Goal: Information Seeking & Learning: Check status

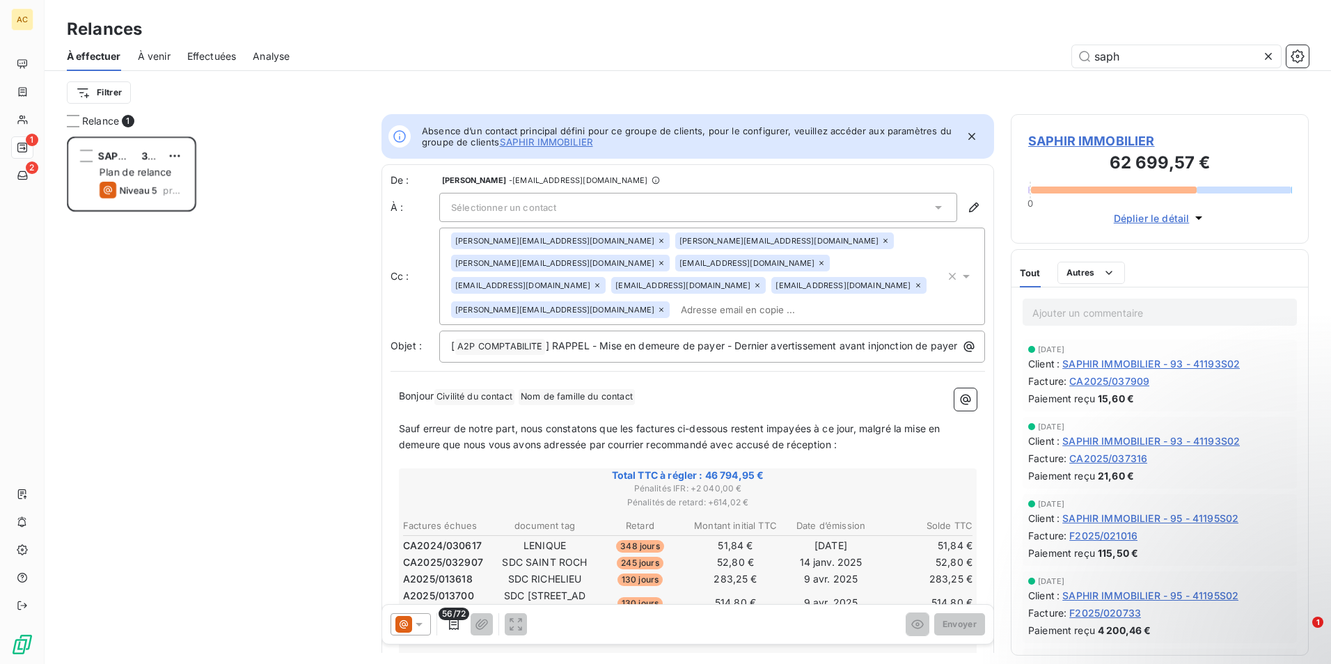
scroll to position [517, 288]
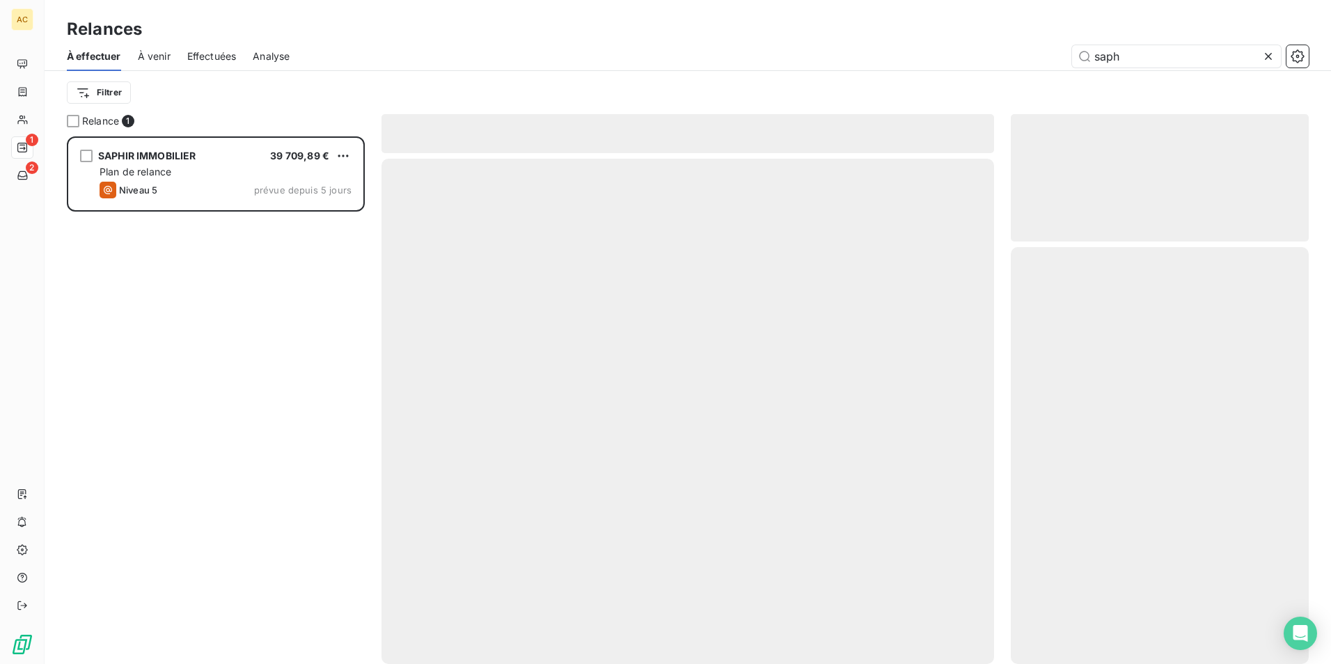
scroll to position [517, 288]
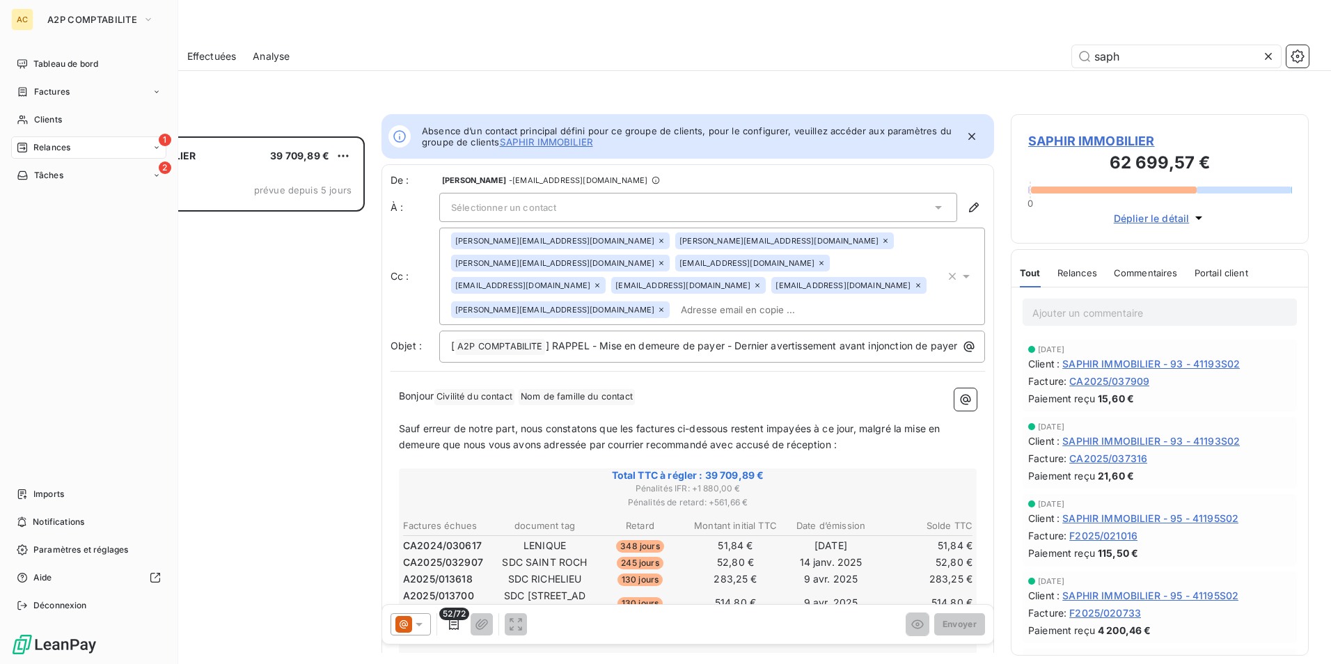
click at [83, 151] on div "1 Relances" at bounding box center [88, 147] width 155 height 22
click at [116, 282] on div "2 Tâches" at bounding box center [88, 287] width 155 height 22
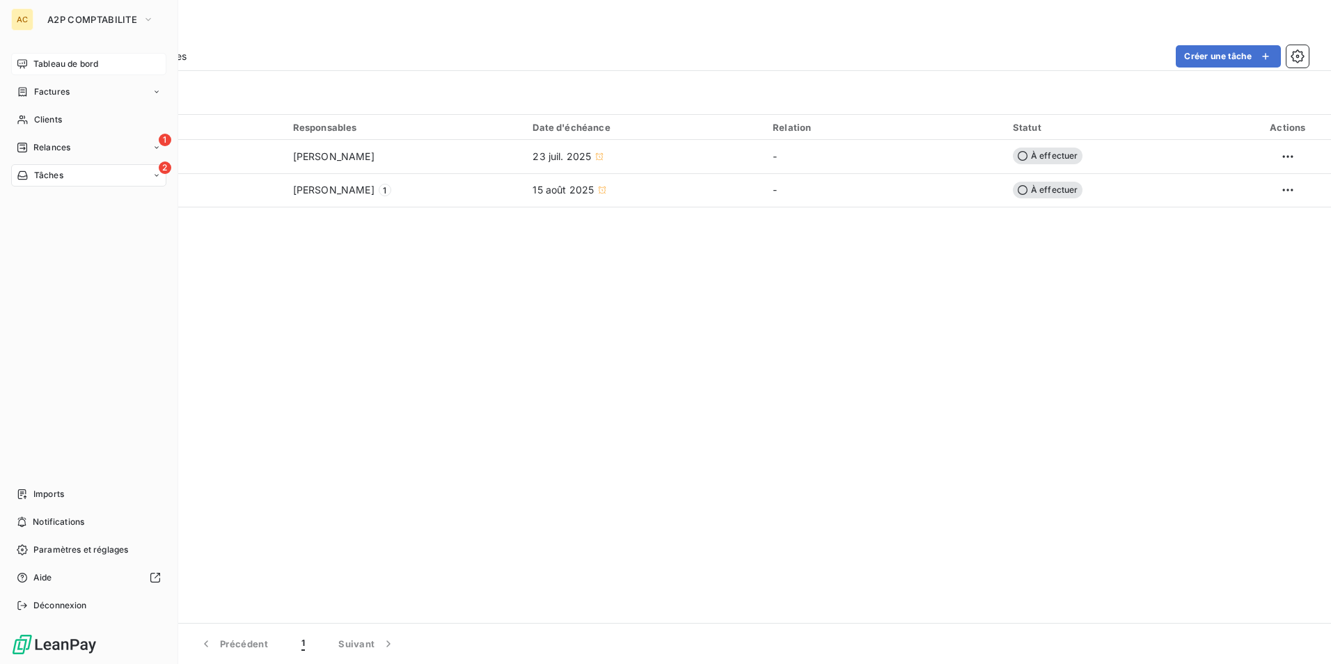
click at [72, 63] on span "Tableau de bord" at bounding box center [65, 64] width 65 height 13
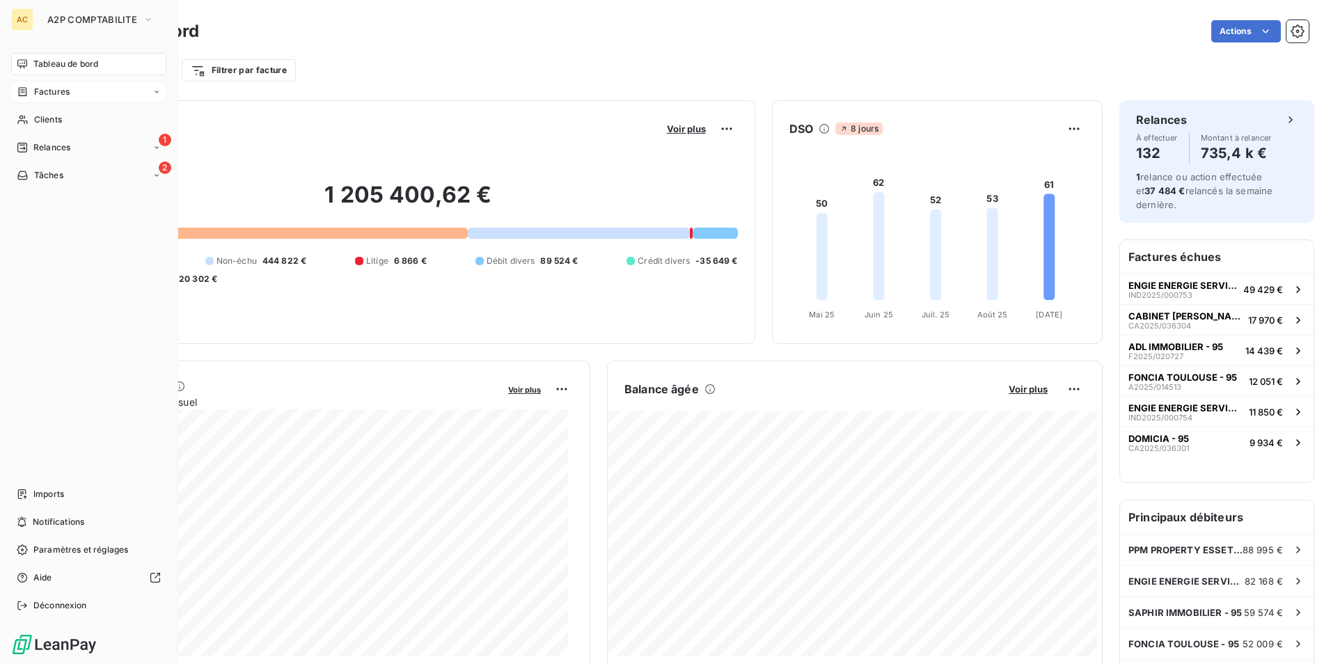
click at [55, 91] on span "Factures" at bounding box center [52, 92] width 36 height 13
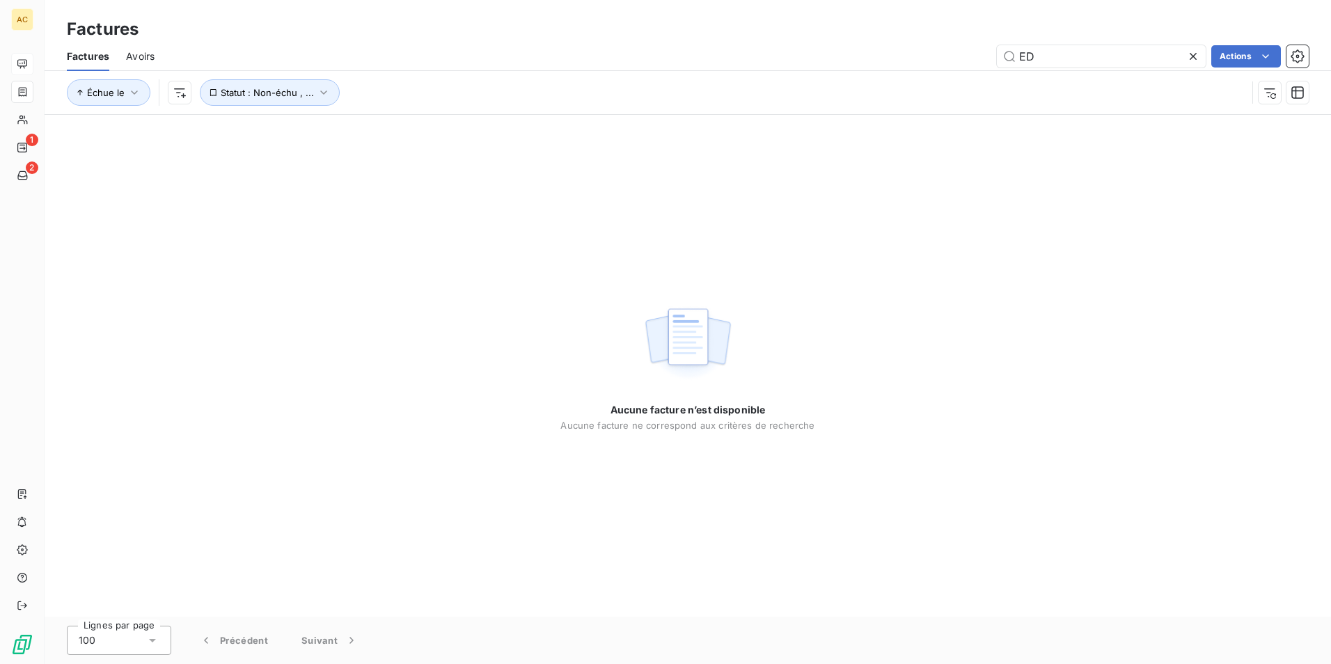
type input "E"
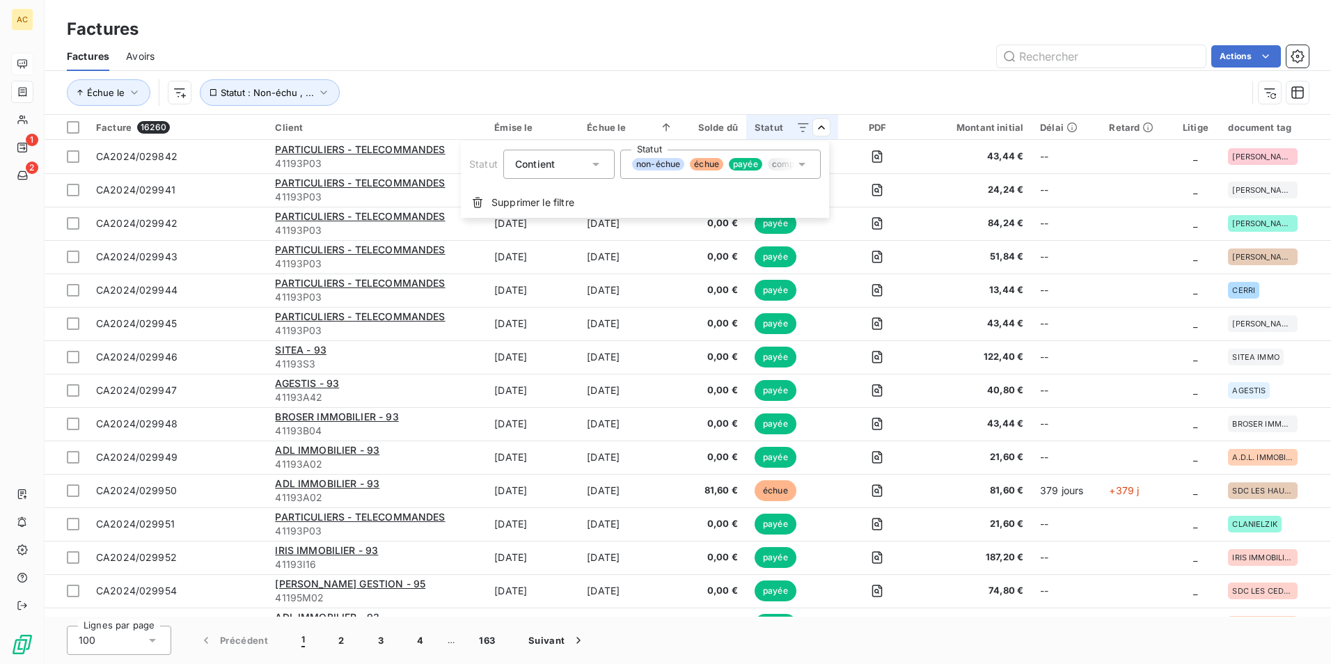
click at [708, 164] on span "échue" at bounding box center [706, 164] width 33 height 13
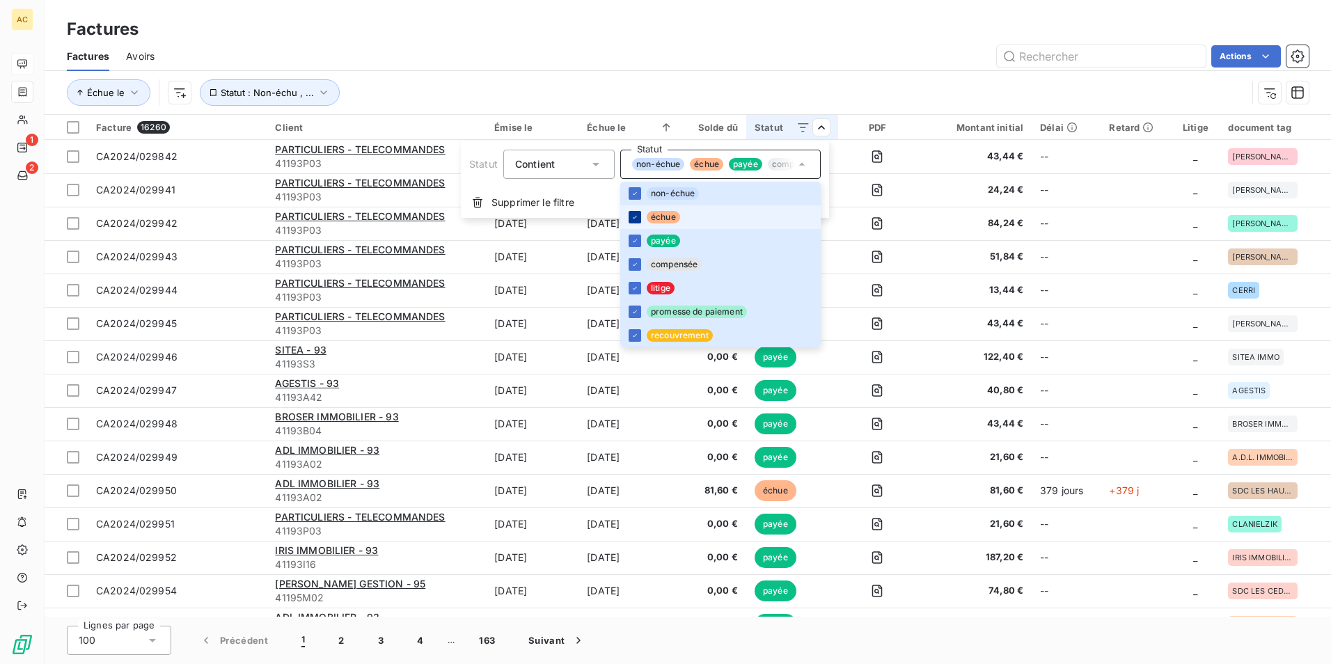
click at [636, 217] on icon at bounding box center [635, 217] width 8 height 8
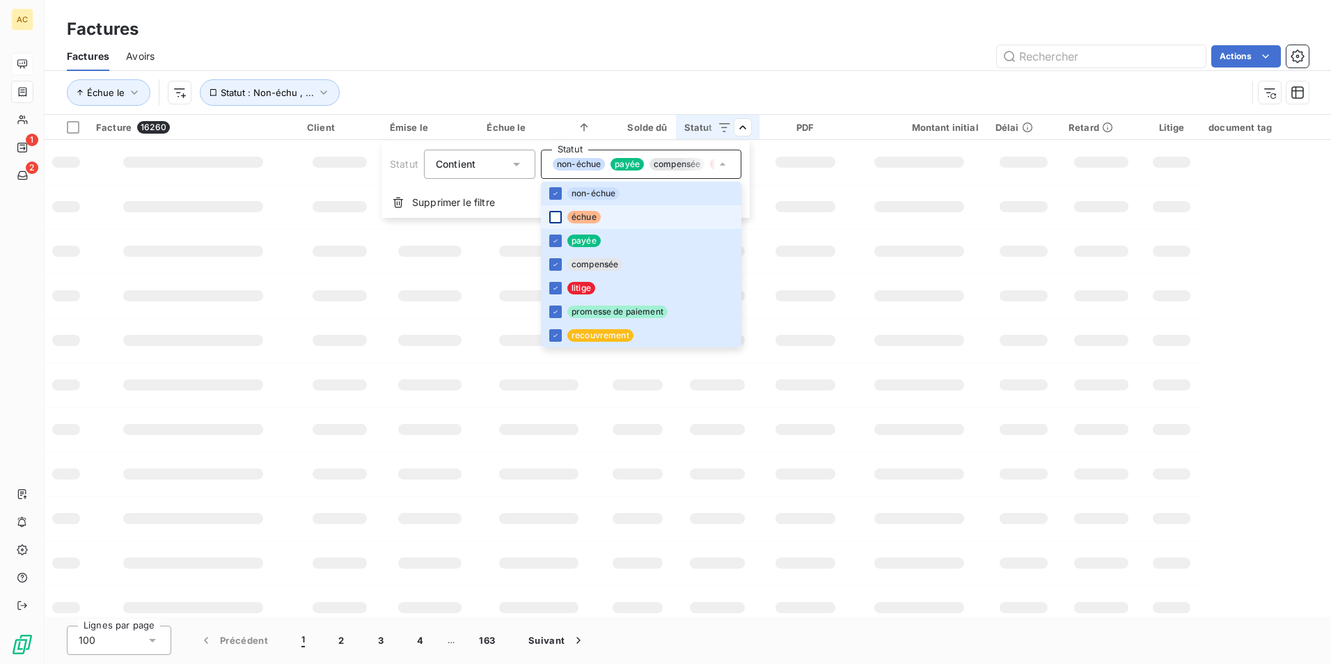
click at [897, 58] on html "AC 1 2 Factures Factures Avoirs Actions Échue le Statut : Non-échu , ... Factur…" at bounding box center [665, 332] width 1331 height 664
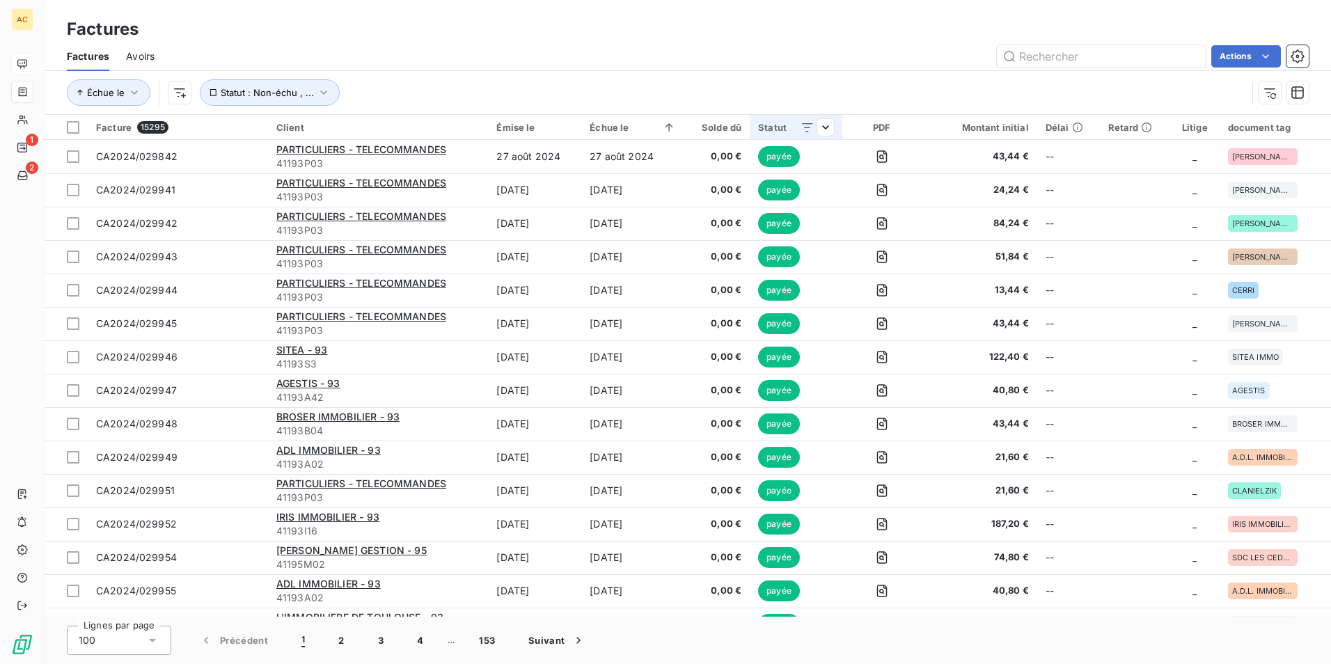
click at [765, 124] on div "Statut" at bounding box center [796, 127] width 76 height 11
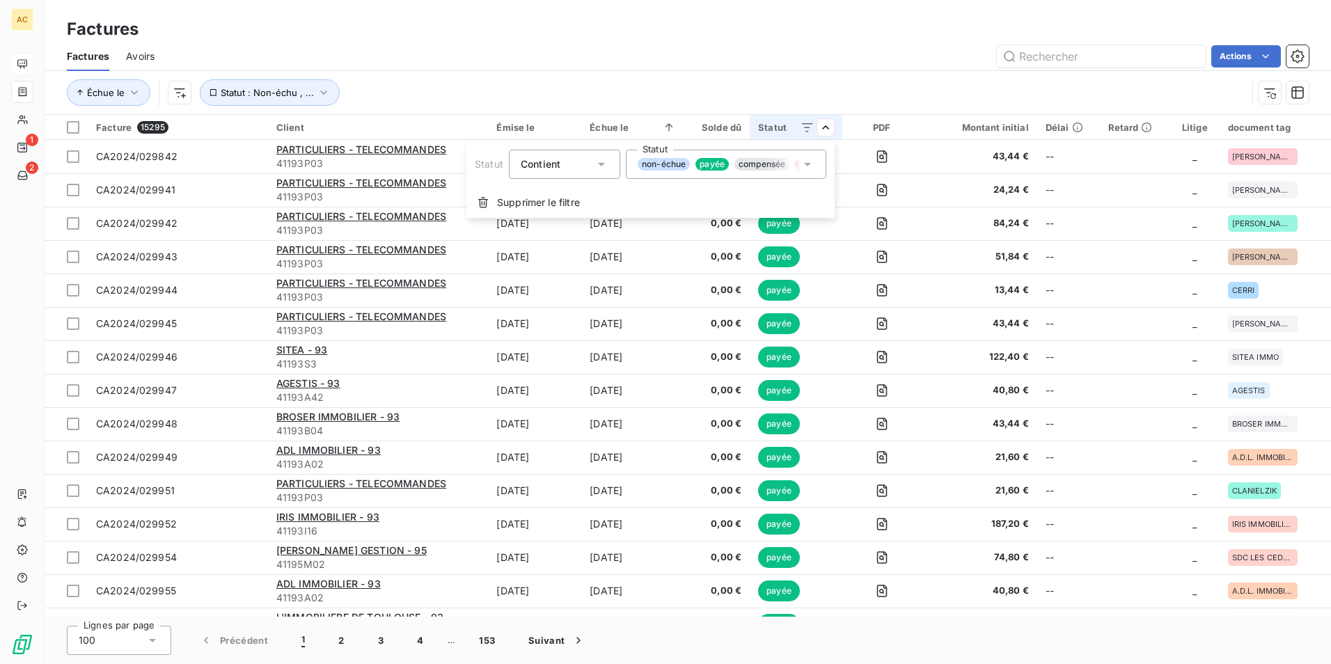
click at [813, 161] on icon at bounding box center [808, 164] width 14 height 14
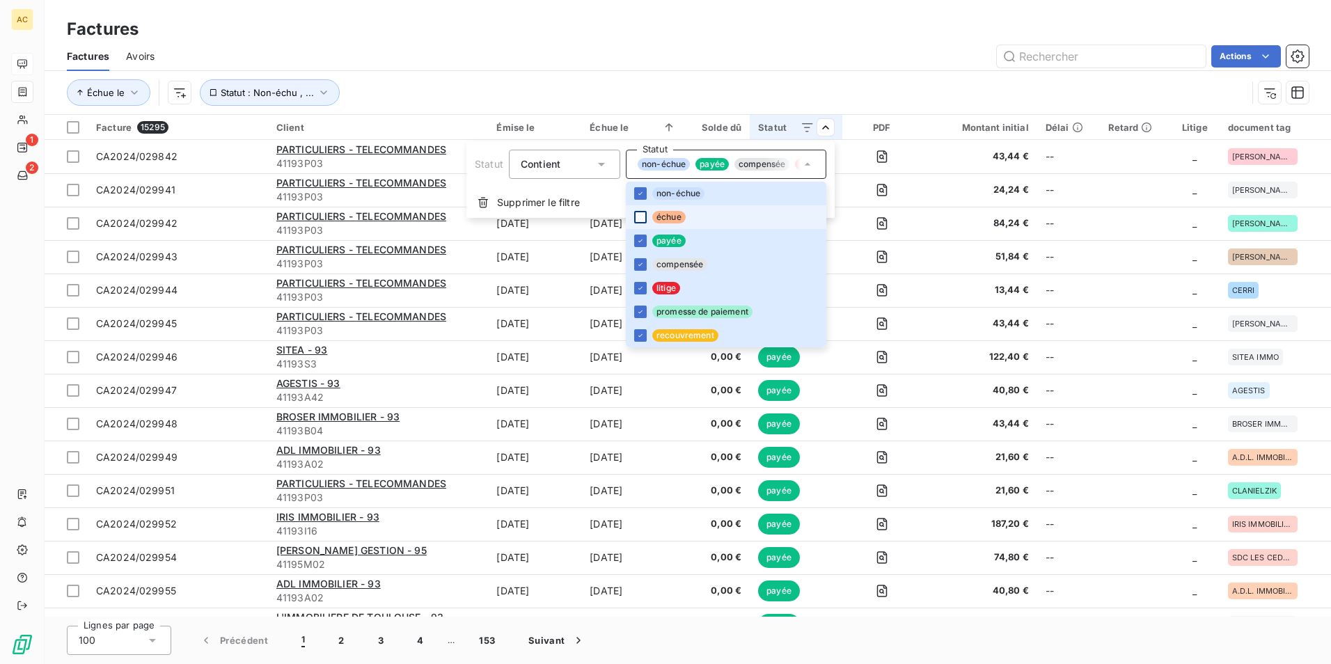
click at [634, 217] on div at bounding box center [640, 217] width 13 height 13
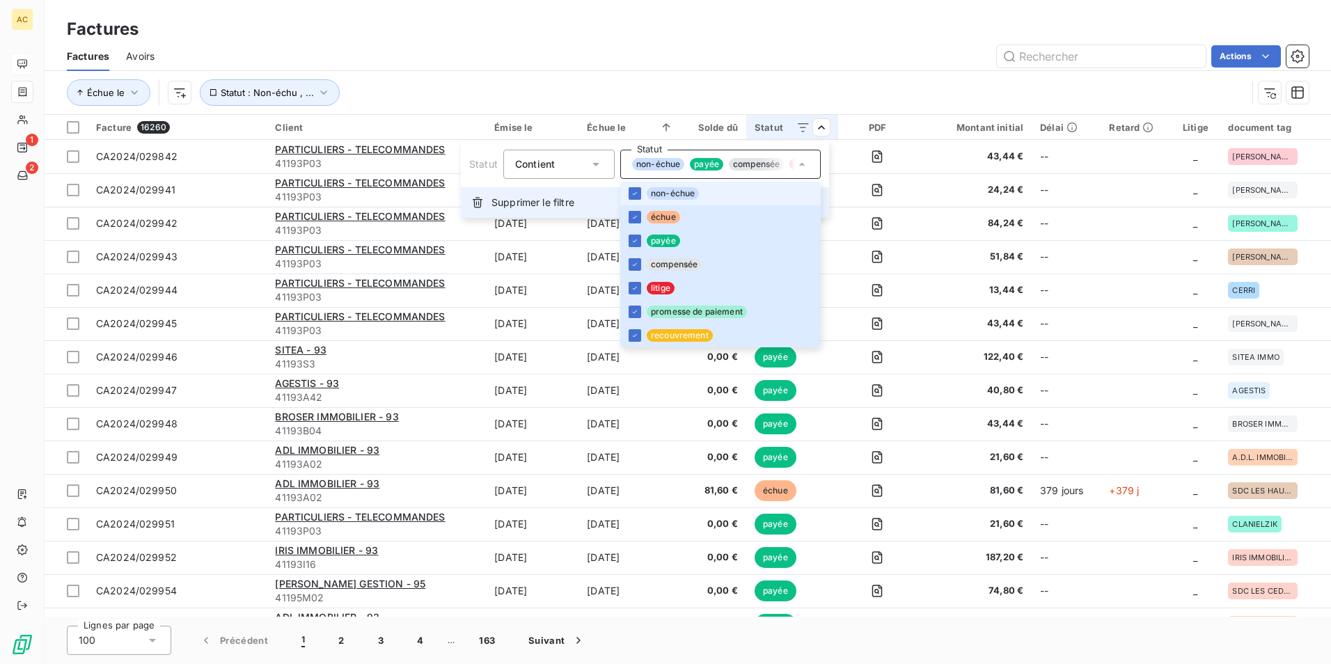
click at [559, 189] on div "Supprimer le filtre" at bounding box center [645, 202] width 368 height 31
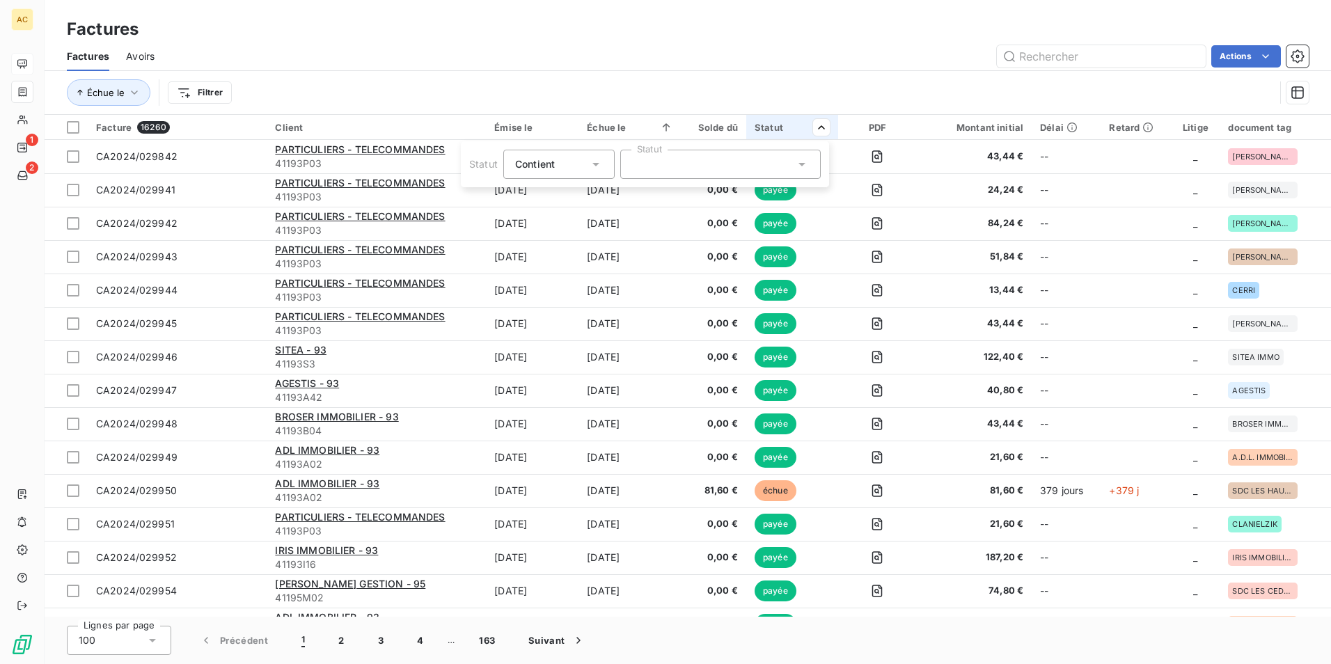
click at [592, 166] on icon at bounding box center [596, 164] width 14 height 14
click at [702, 160] on div at bounding box center [720, 164] width 201 height 29
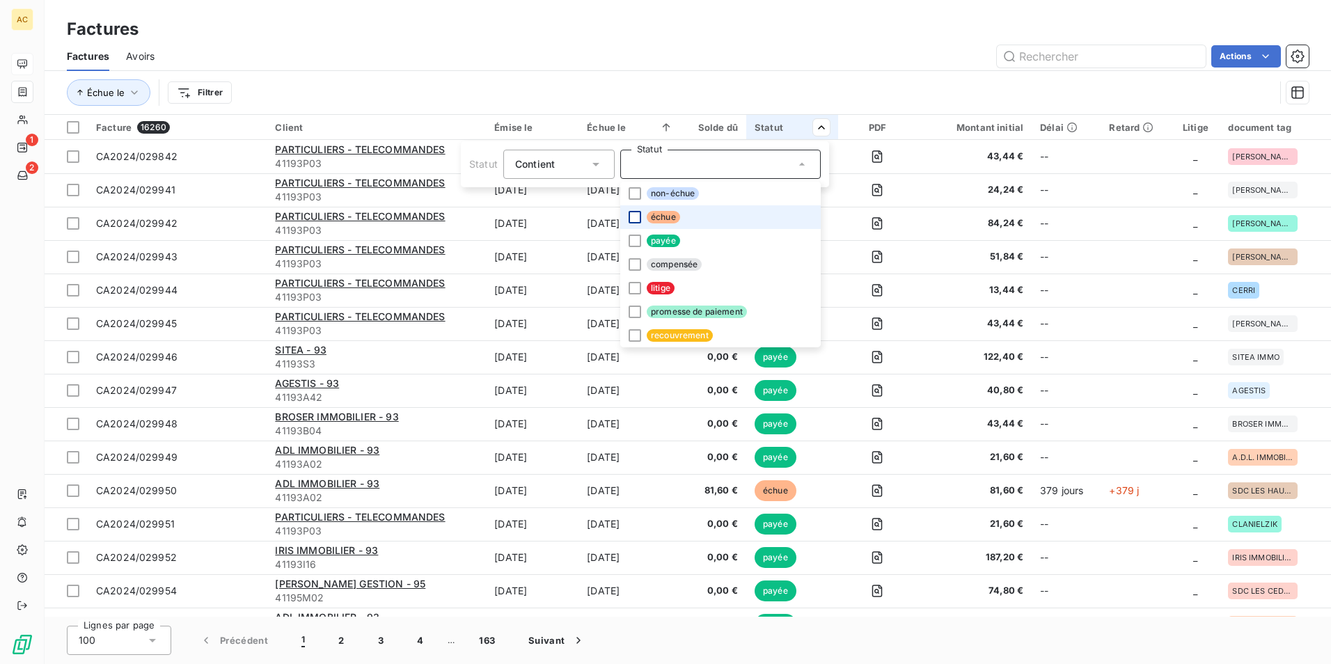
click at [634, 214] on div at bounding box center [635, 217] width 13 height 13
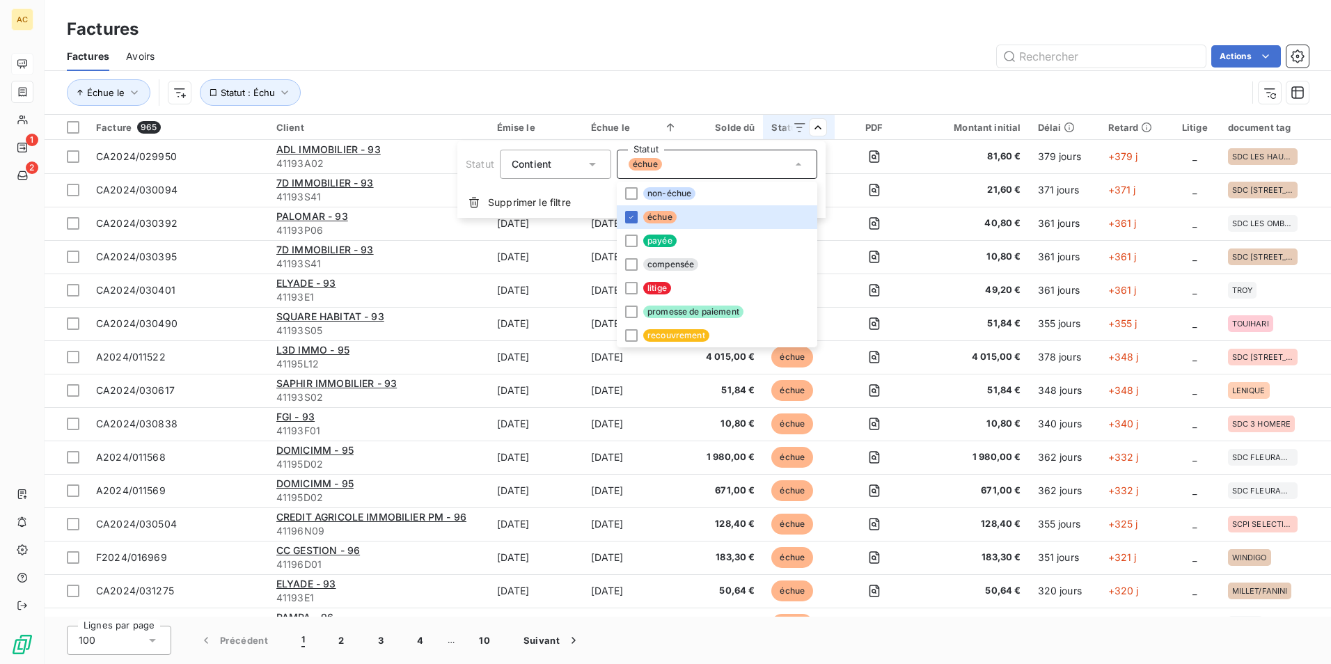
click at [151, 641] on html "AC 1 2 Factures Factures Avoirs Actions Échue le Statut : Échu Facture 965 Clie…" at bounding box center [665, 332] width 1331 height 664
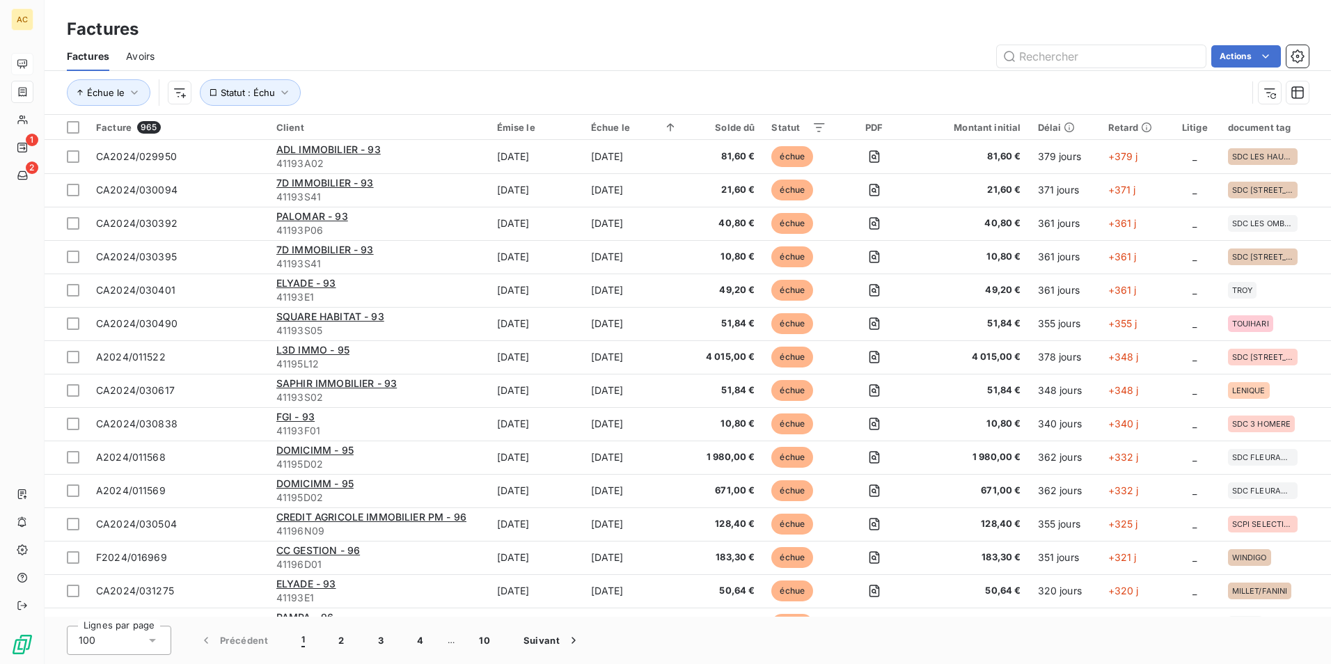
click at [152, 638] on icon at bounding box center [153, 641] width 14 height 14
click at [72, 129] on div at bounding box center [73, 127] width 13 height 13
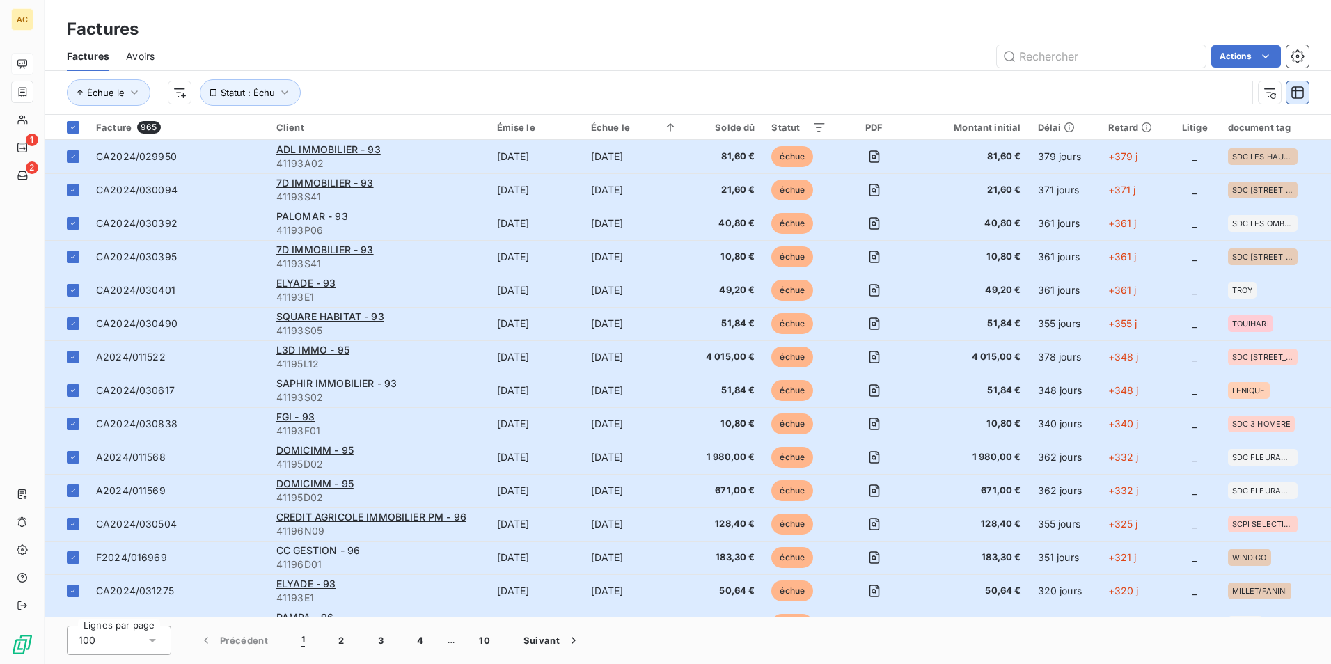
click at [1300, 92] on icon "button" at bounding box center [1298, 93] width 14 height 14
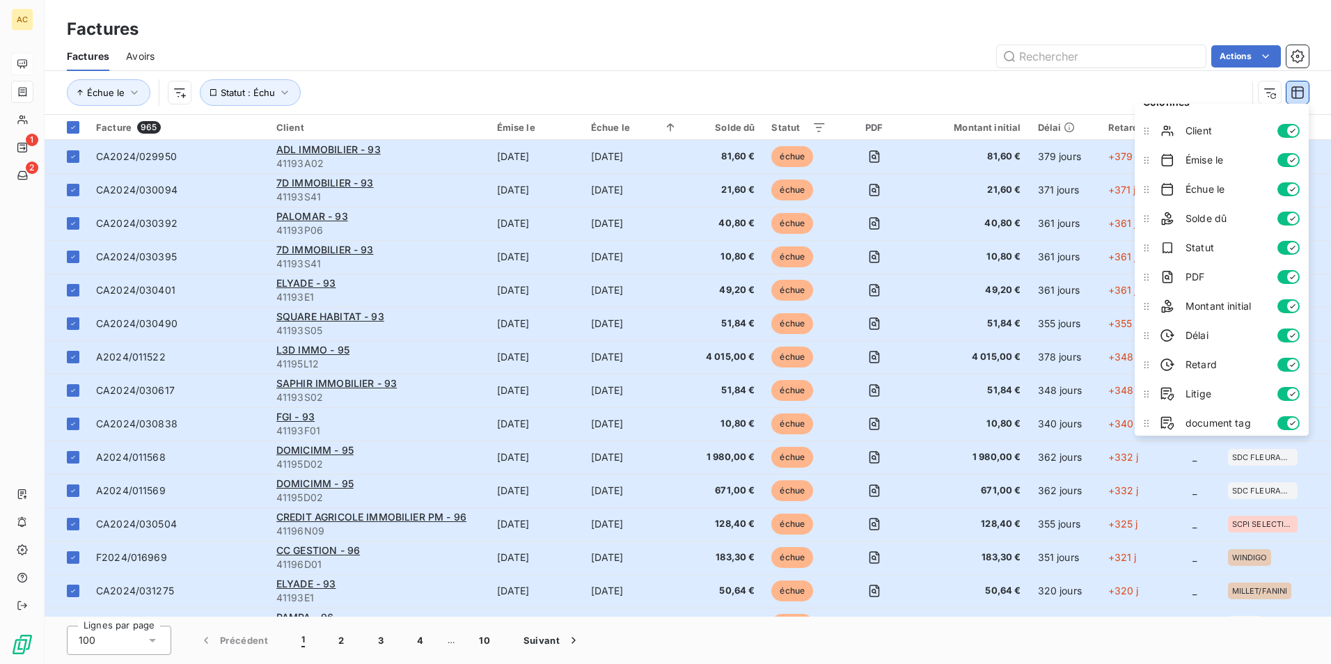
scroll to position [23, 0]
click at [1214, 93] on div "Échue le Statut : Échu" at bounding box center [657, 92] width 1180 height 26
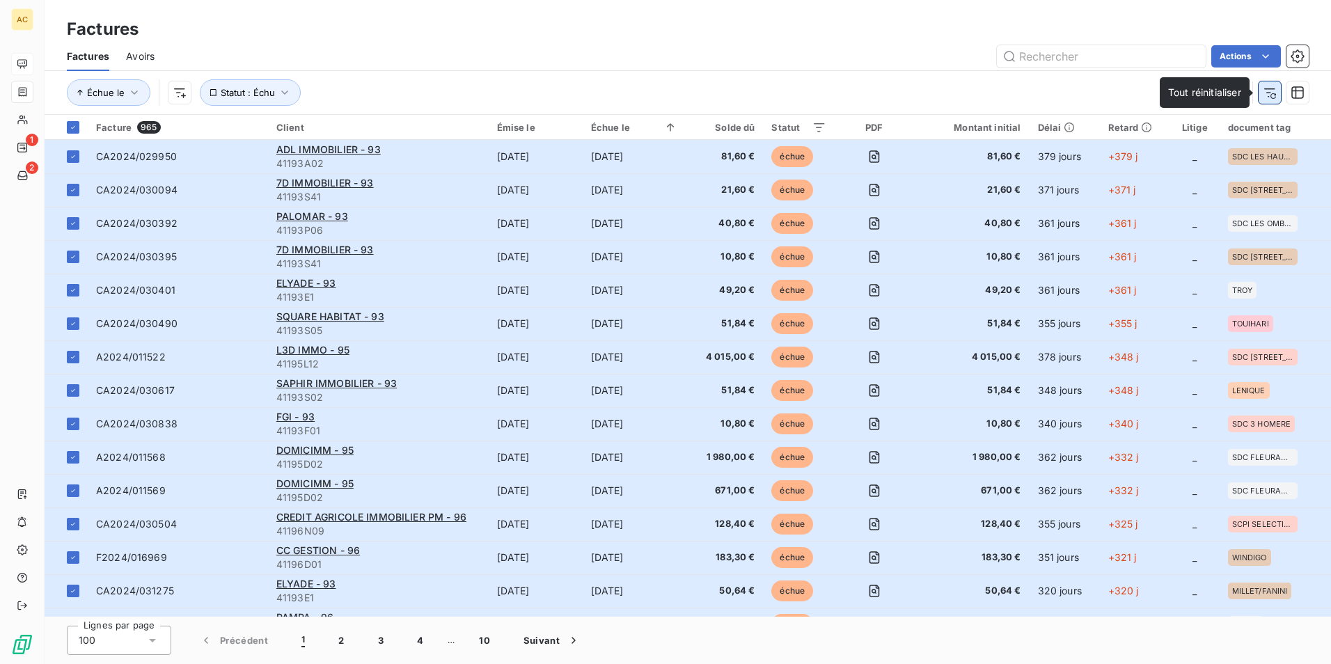
click at [1274, 93] on icon "button" at bounding box center [1270, 93] width 14 height 14
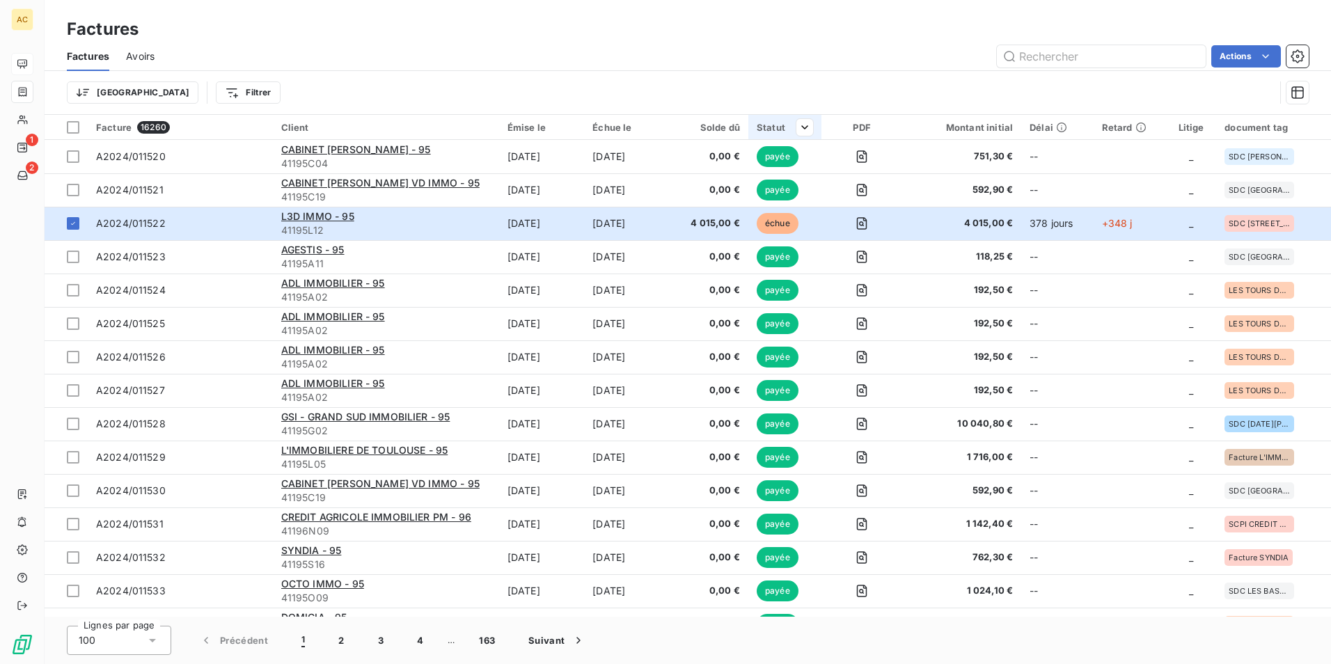
click at [792, 126] on div at bounding box center [799, 127] width 28 height 17
click at [698, 157] on div at bounding box center [711, 164] width 201 height 29
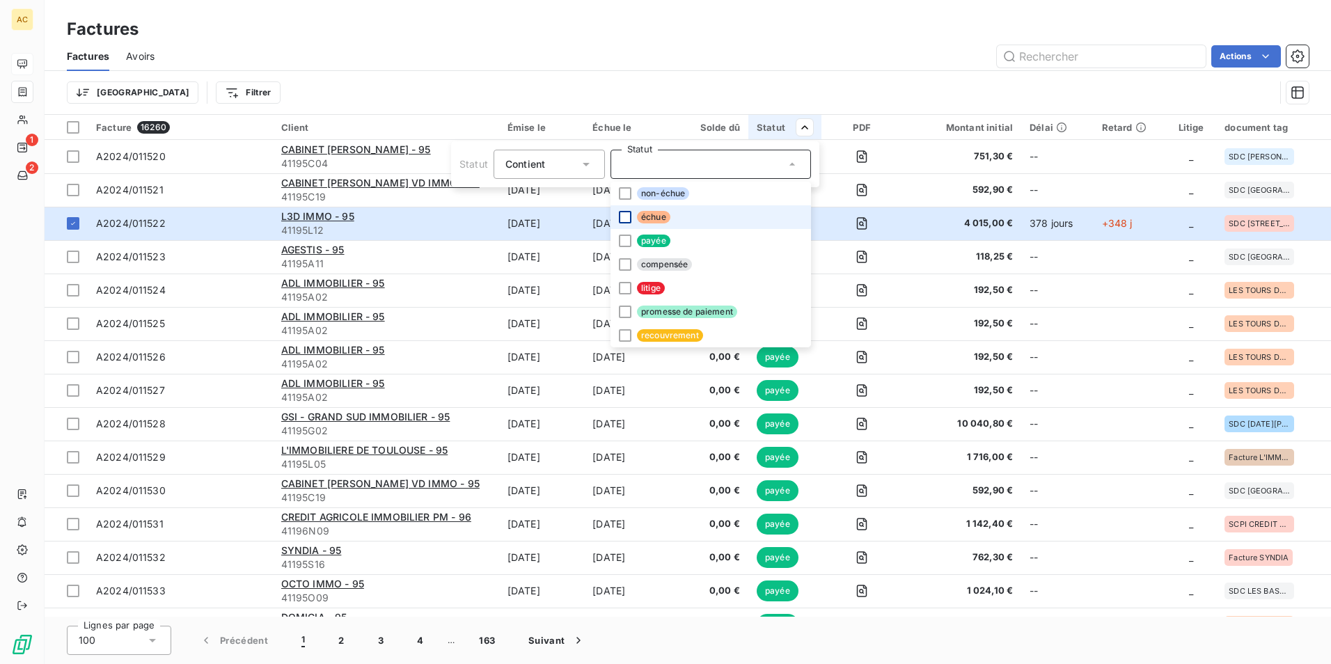
click at [622, 218] on div at bounding box center [625, 217] width 13 height 13
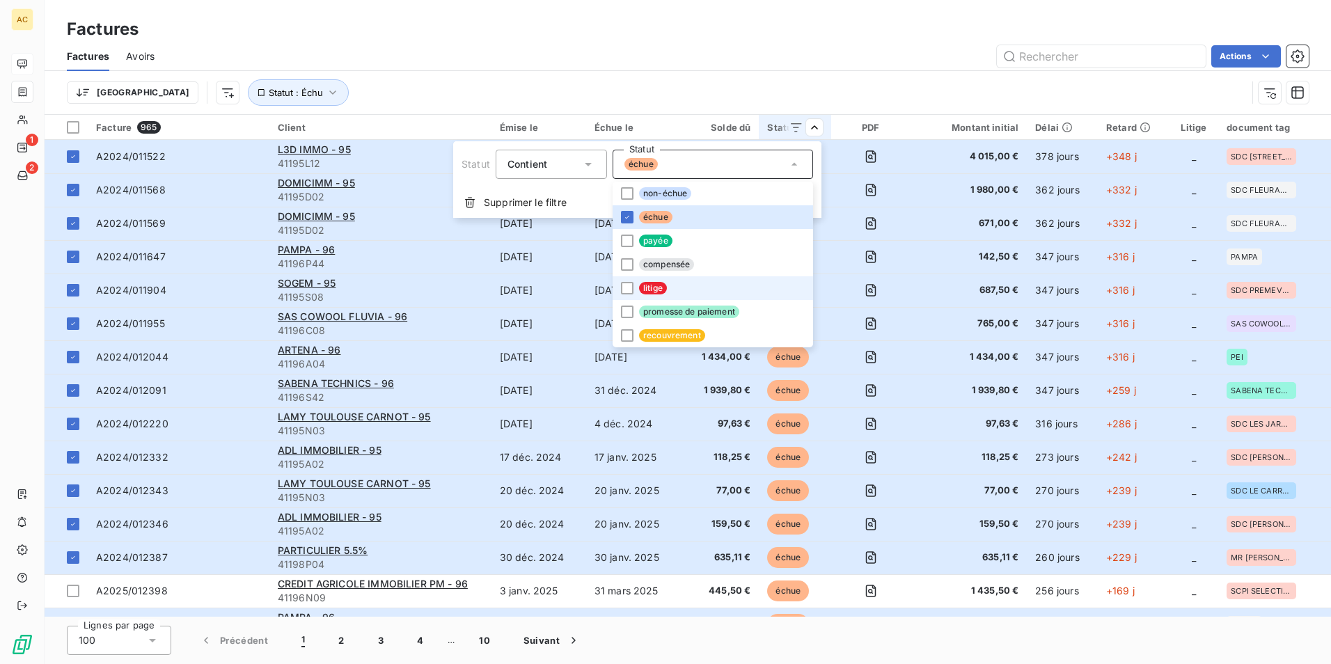
click at [625, 292] on div at bounding box center [627, 288] width 13 height 13
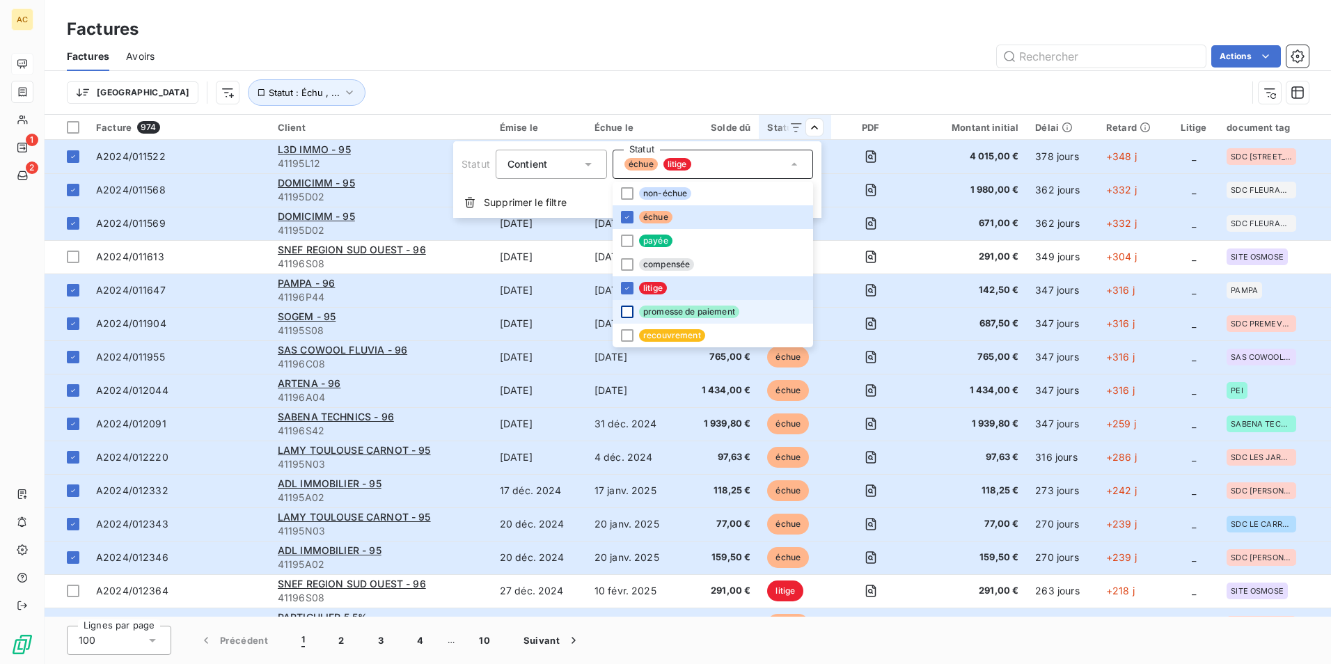
click at [627, 311] on div at bounding box center [627, 312] width 13 height 13
click at [625, 336] on div at bounding box center [627, 335] width 13 height 13
click at [1297, 54] on html "AC 1 2 Factures Factures Avoirs Actions Trier Statut : Échu , ... Facture 974 C…" at bounding box center [665, 332] width 1331 height 664
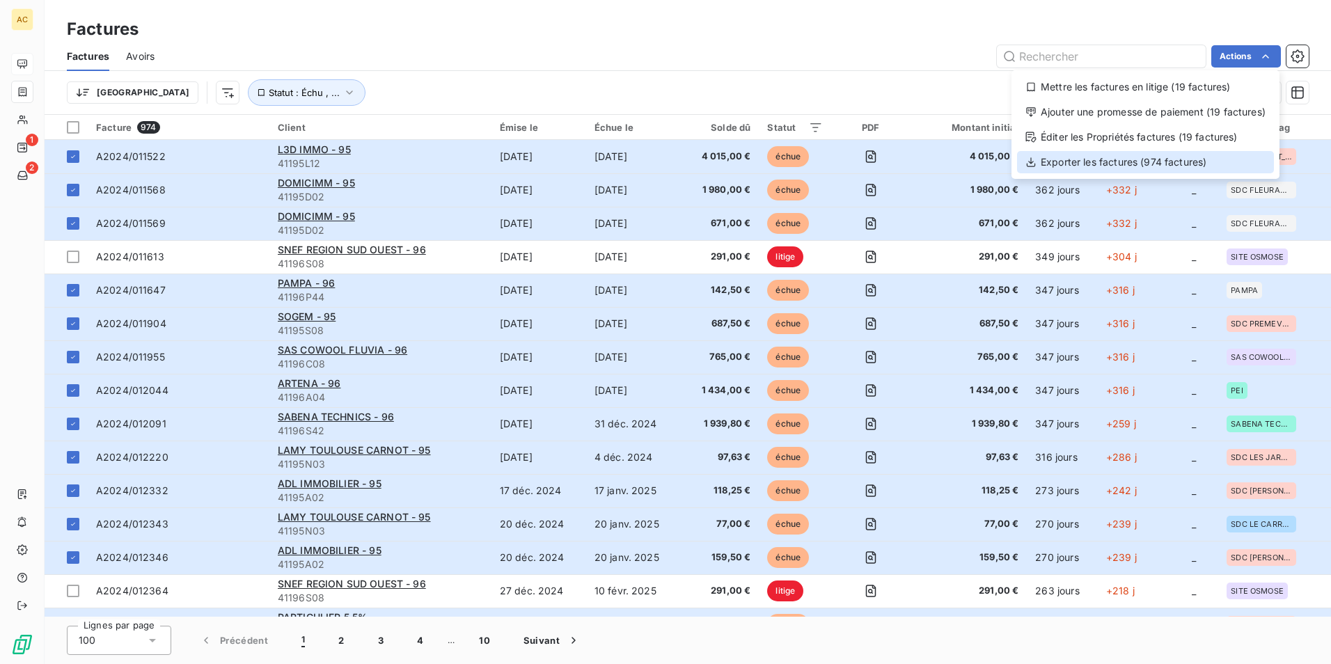
click at [1207, 163] on div "Exporter les factures (974 factures)" at bounding box center [1145, 162] width 257 height 22
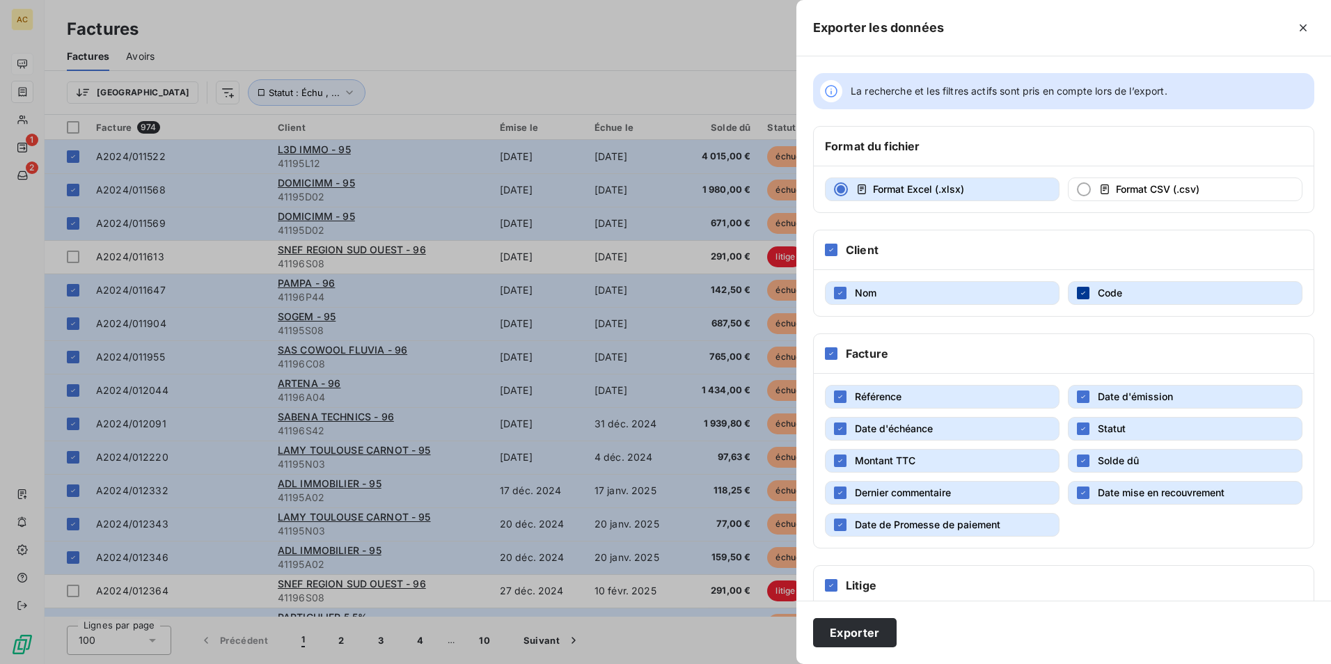
click at [1082, 291] on icon "button" at bounding box center [1083, 293] width 8 height 8
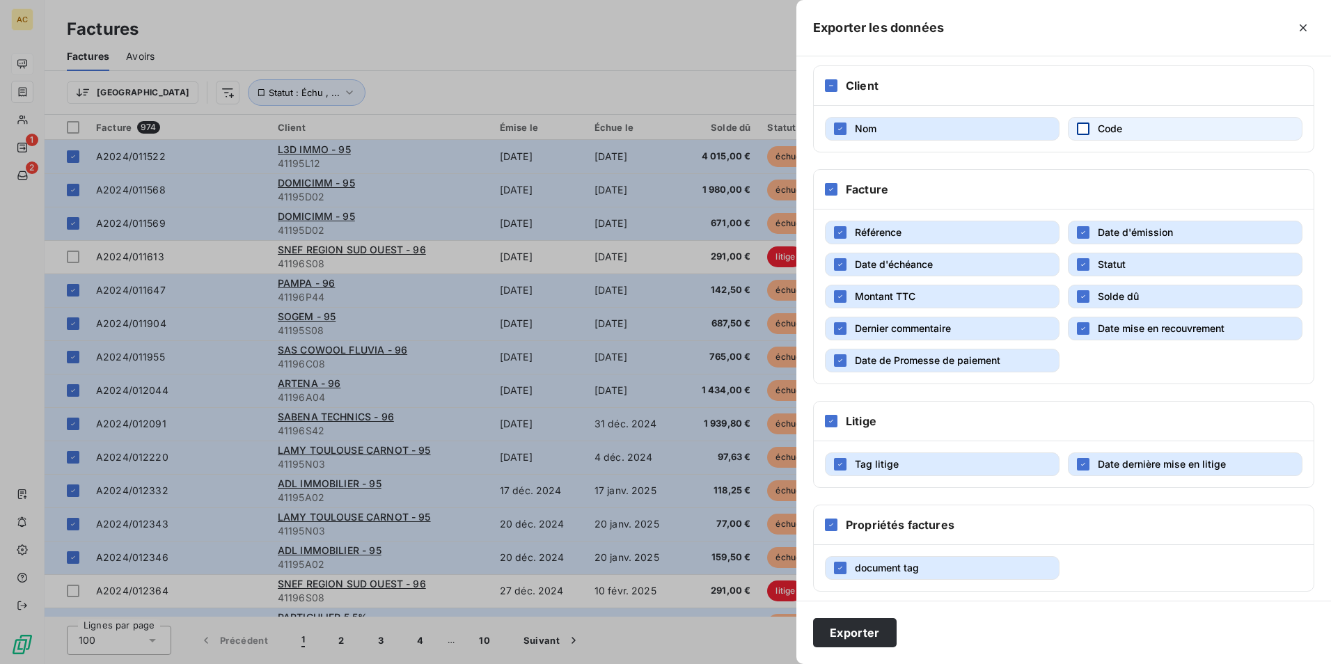
scroll to position [172, 0]
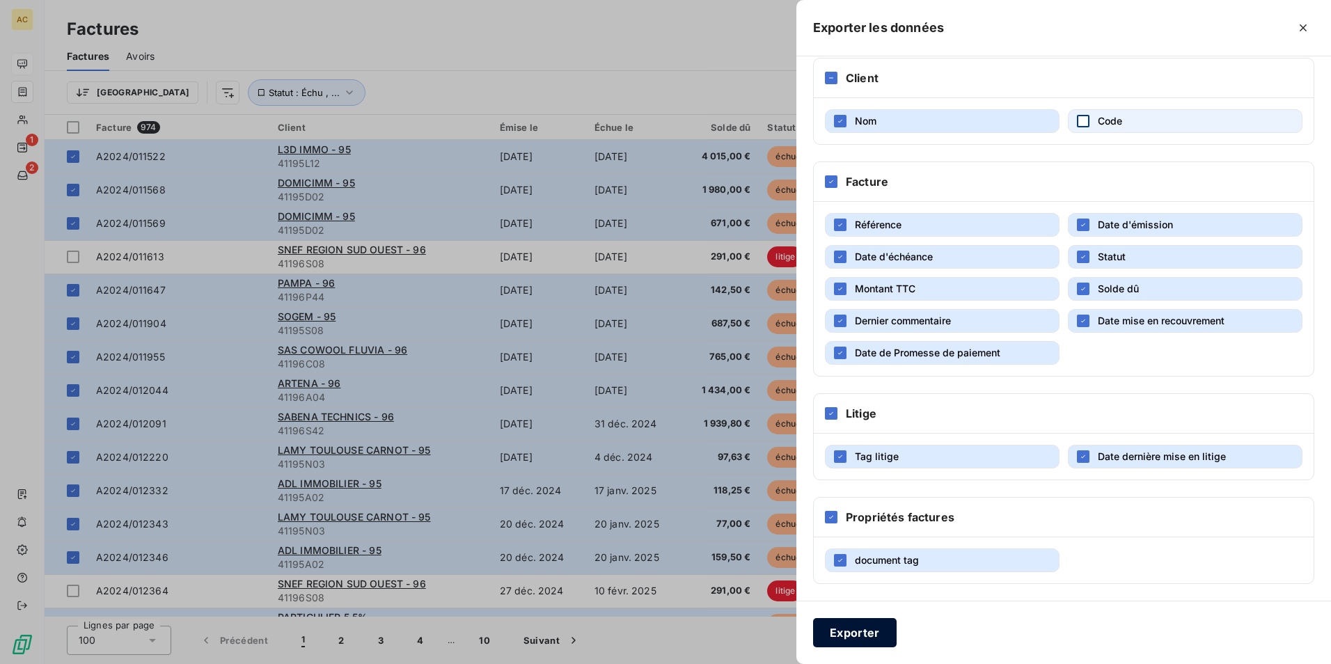
click at [861, 627] on button "Exporter" at bounding box center [855, 632] width 84 height 29
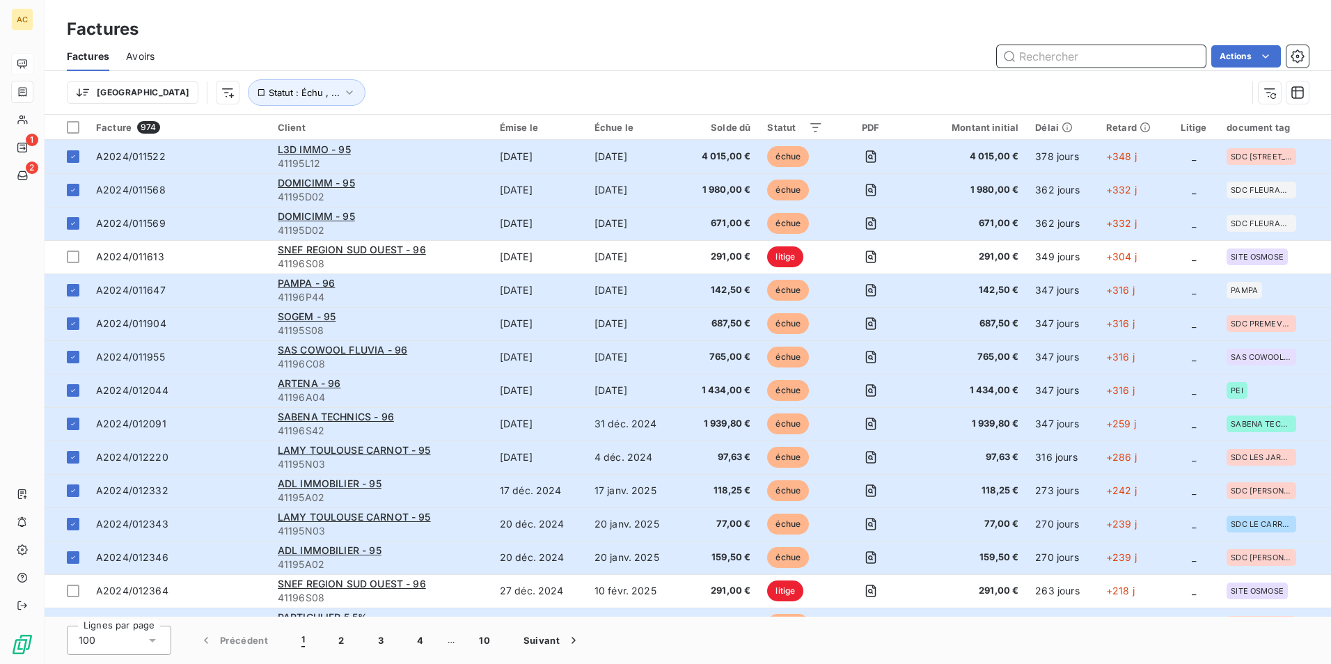
click at [1097, 61] on input "text" at bounding box center [1101, 56] width 209 height 22
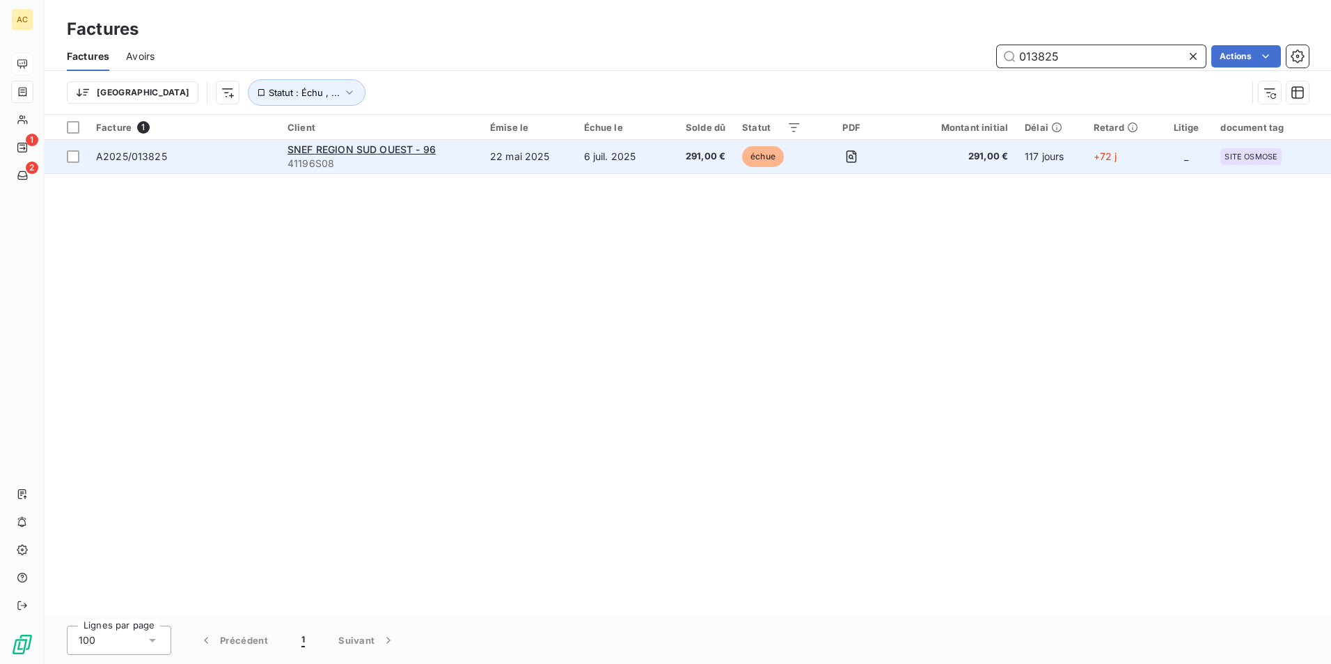
type input "013825"
click at [518, 155] on td "22 mai 2025" at bounding box center [529, 156] width 94 height 33
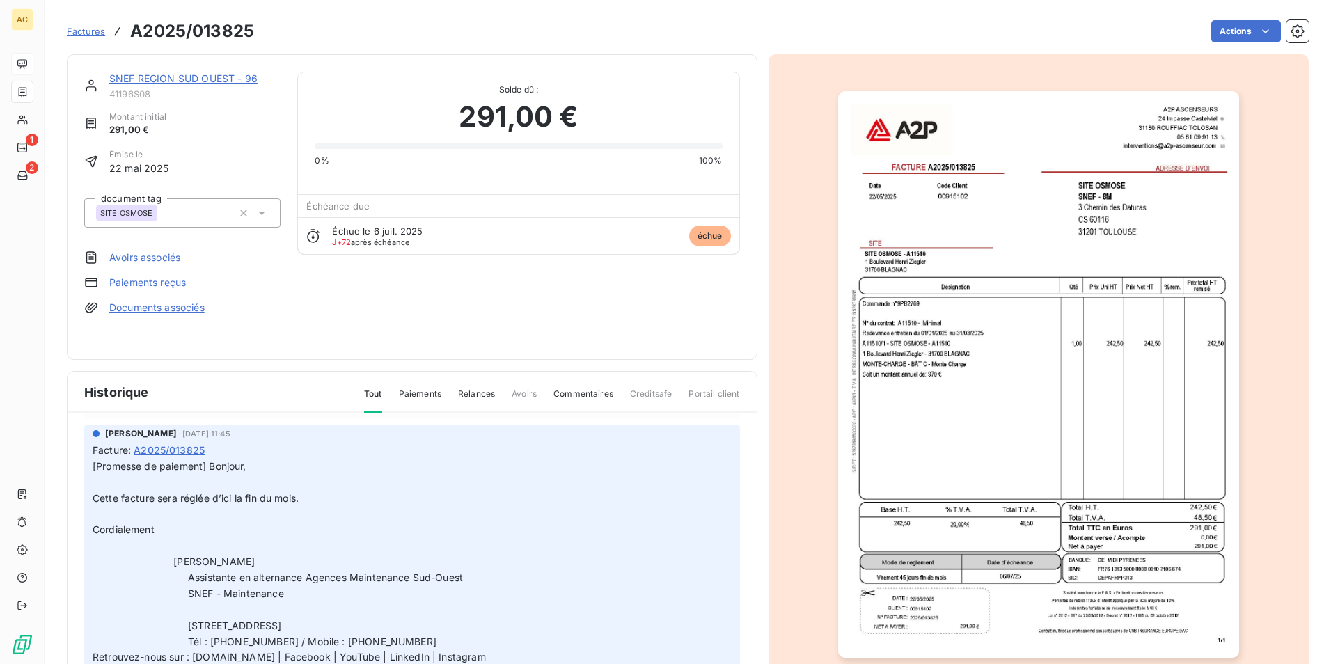
scroll to position [70, 0]
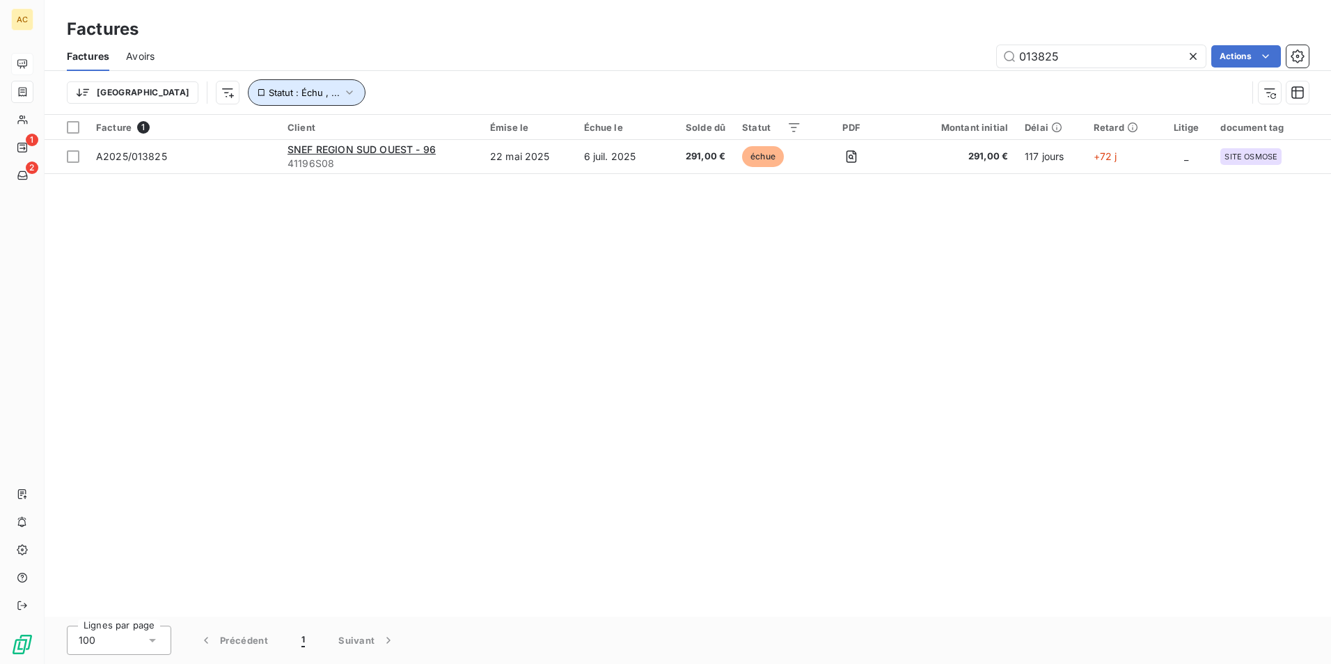
click at [343, 88] on icon "button" at bounding box center [350, 93] width 14 height 14
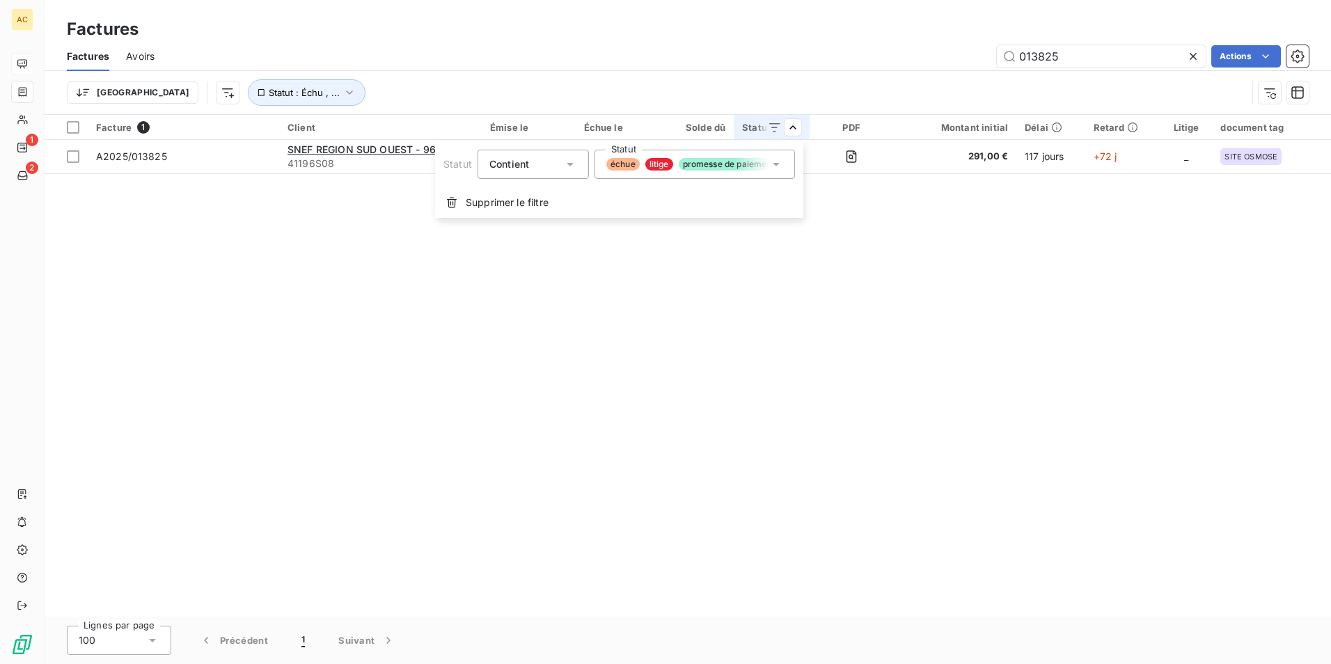
click at [778, 162] on icon at bounding box center [776, 164] width 14 height 14
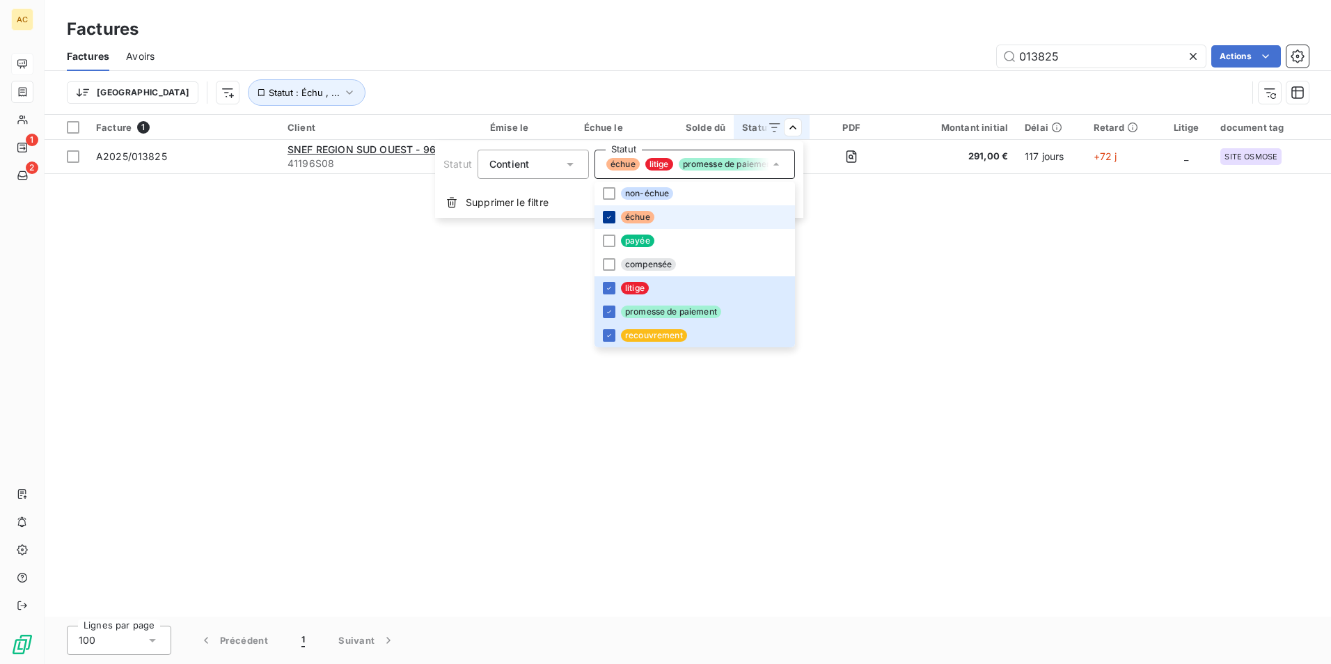
click at [611, 212] on div at bounding box center [609, 217] width 13 height 13
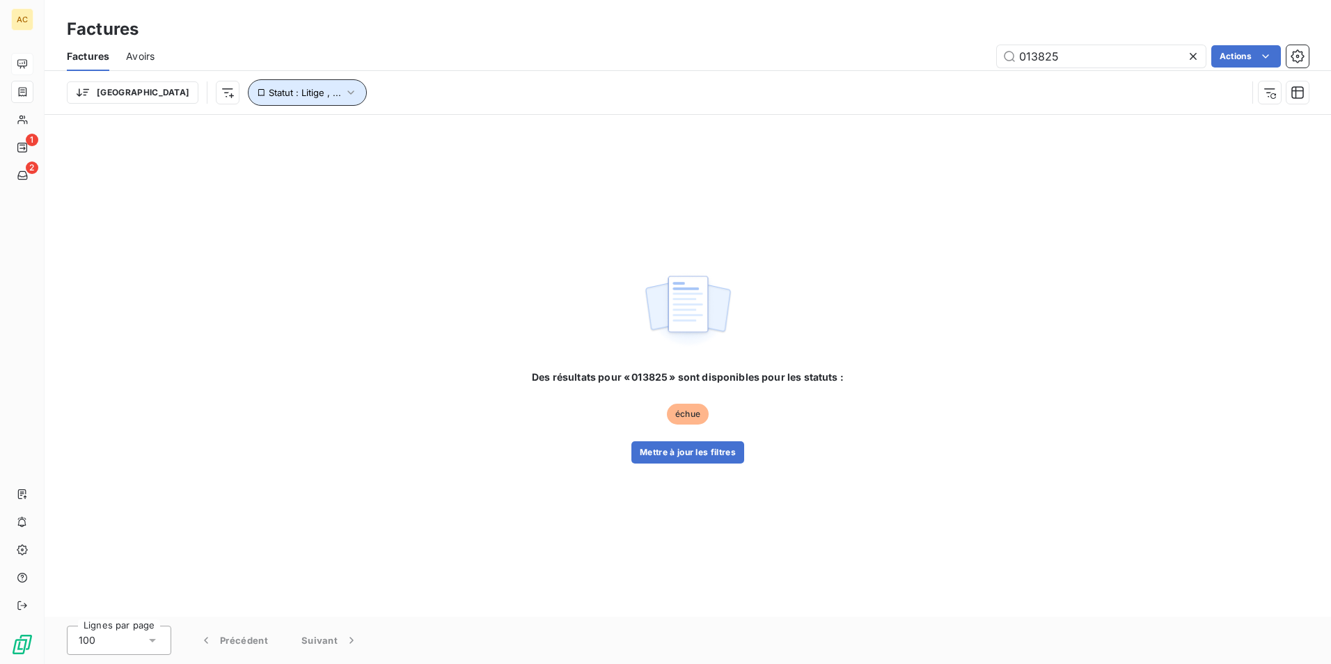
click at [269, 89] on span "Statut : Litige , ..." at bounding box center [305, 92] width 72 height 11
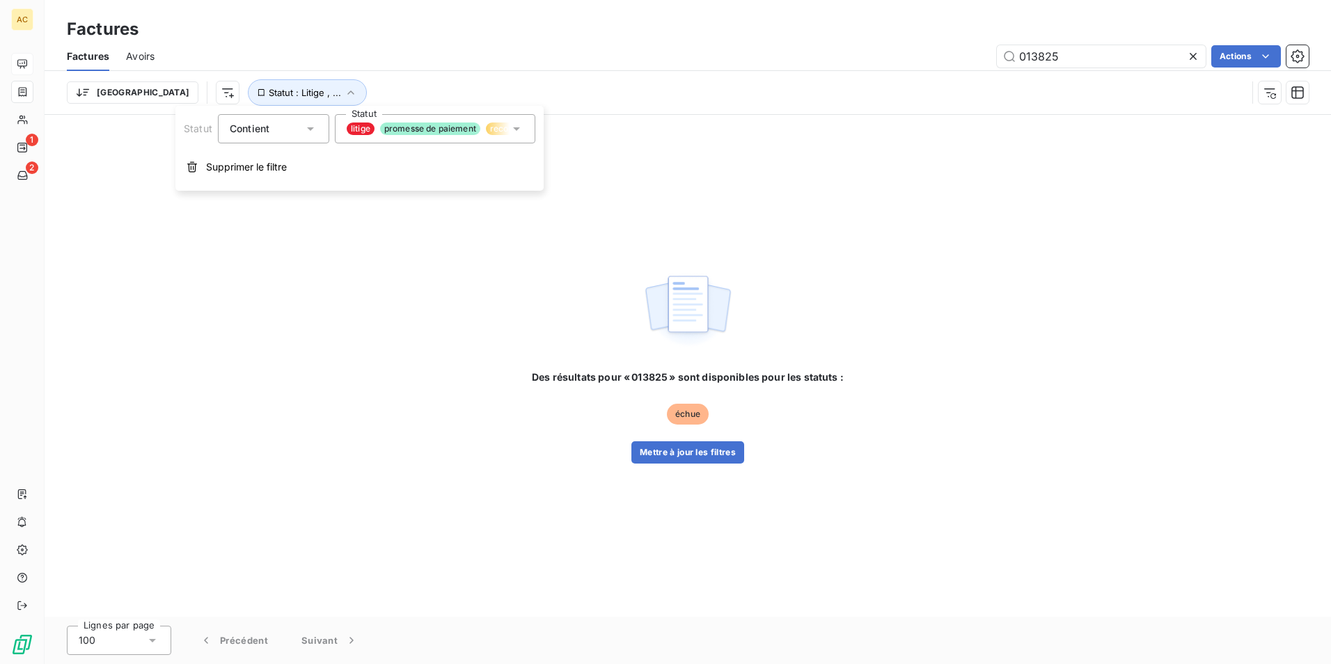
click at [515, 126] on icon at bounding box center [517, 129] width 14 height 14
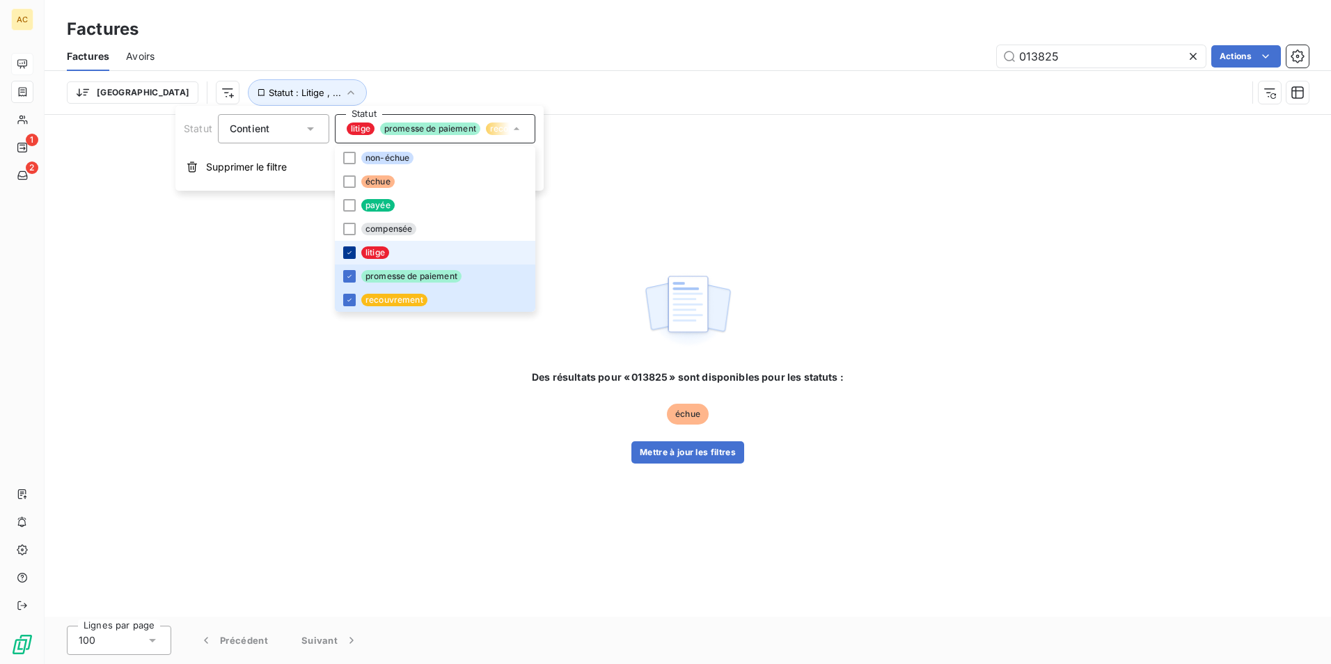
click at [345, 250] on icon at bounding box center [349, 253] width 8 height 8
click at [345, 297] on icon at bounding box center [349, 300] width 8 height 8
click at [388, 416] on div "Des résultats pour « 013825 » sont disponibles pour les statuts : échue Mettre …" at bounding box center [688, 366] width 1287 height 502
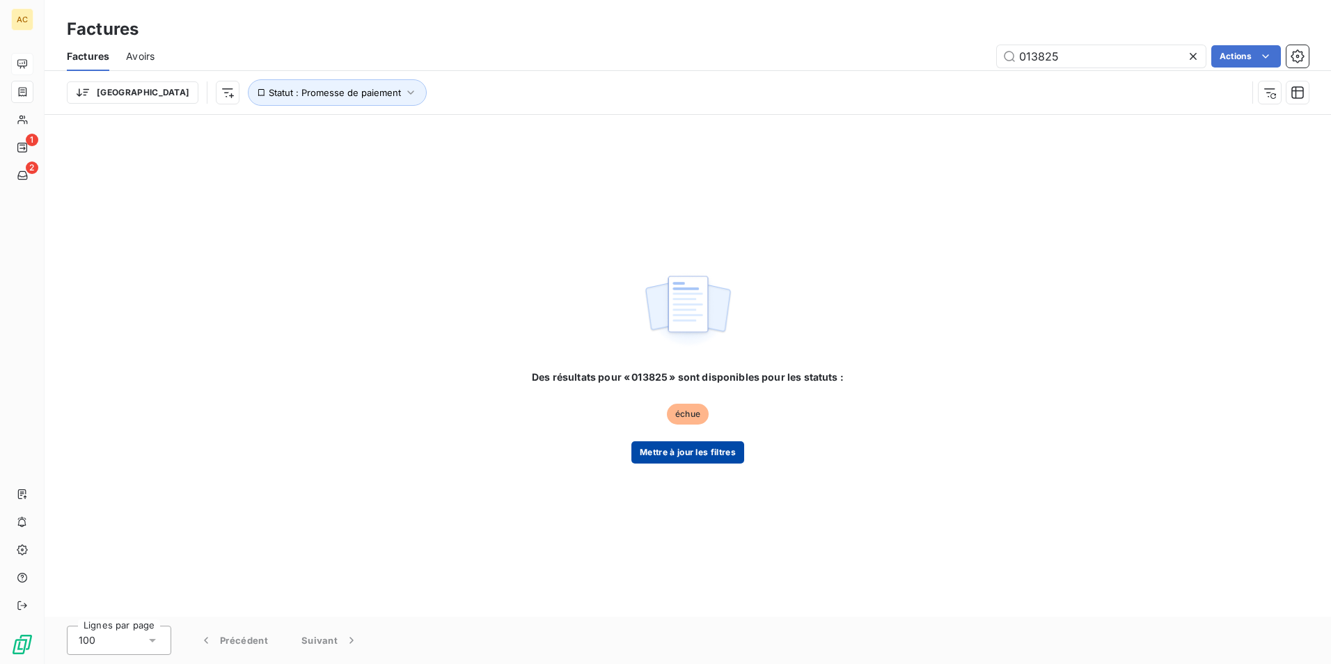
click at [701, 447] on button "Mettre à jour les filtres" at bounding box center [688, 452] width 113 height 22
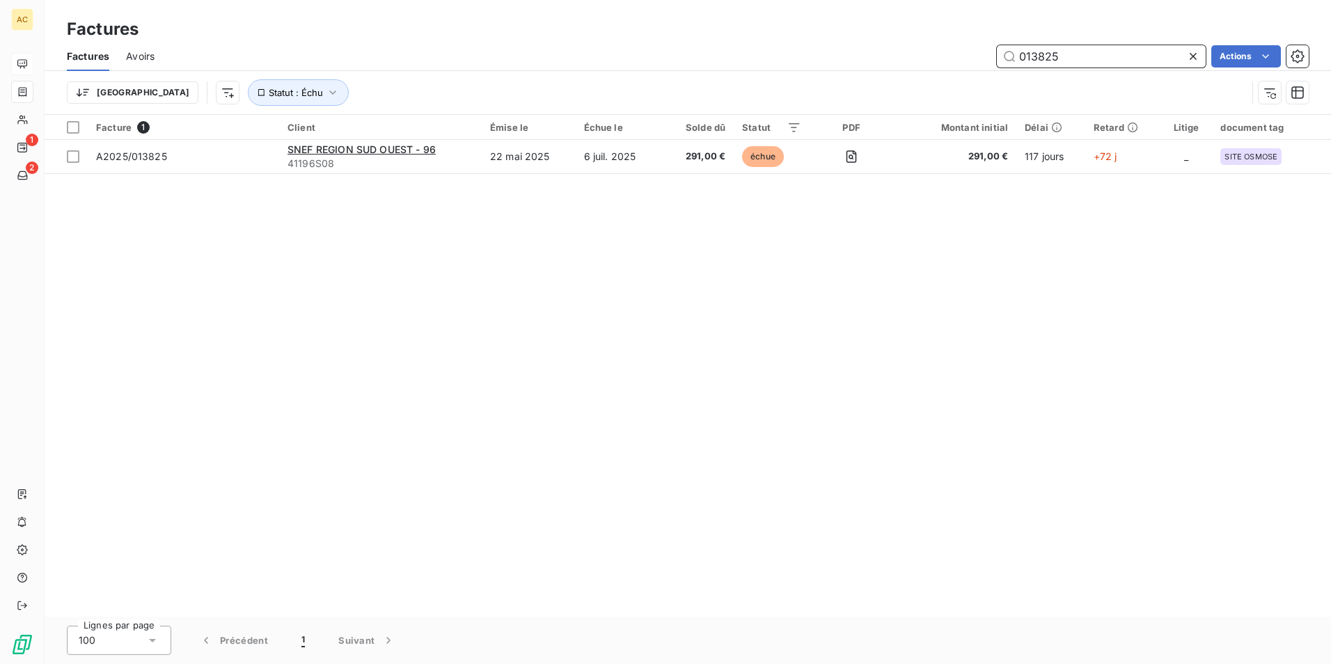
drag, startPoint x: 1081, startPoint y: 54, endPoint x: 921, endPoint y: 54, distance: 159.5
click at [922, 54] on div "013825 Actions" at bounding box center [740, 56] width 1138 height 22
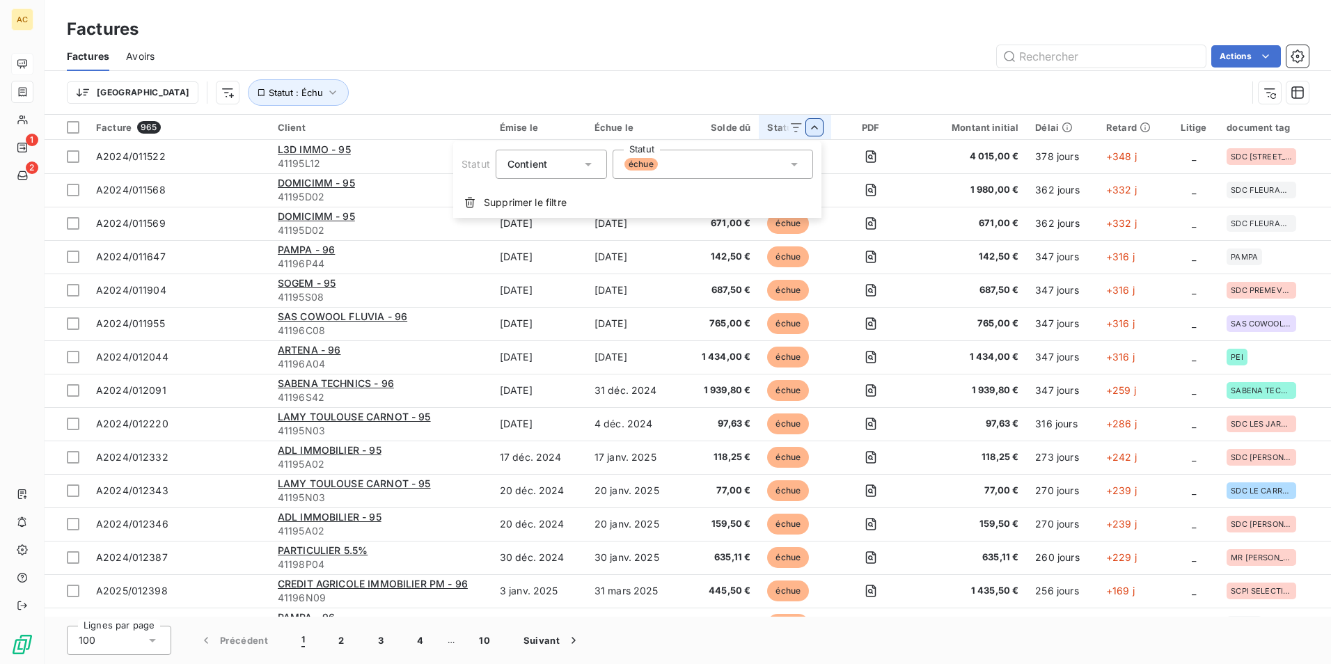
click at [792, 162] on icon at bounding box center [795, 164] width 14 height 14
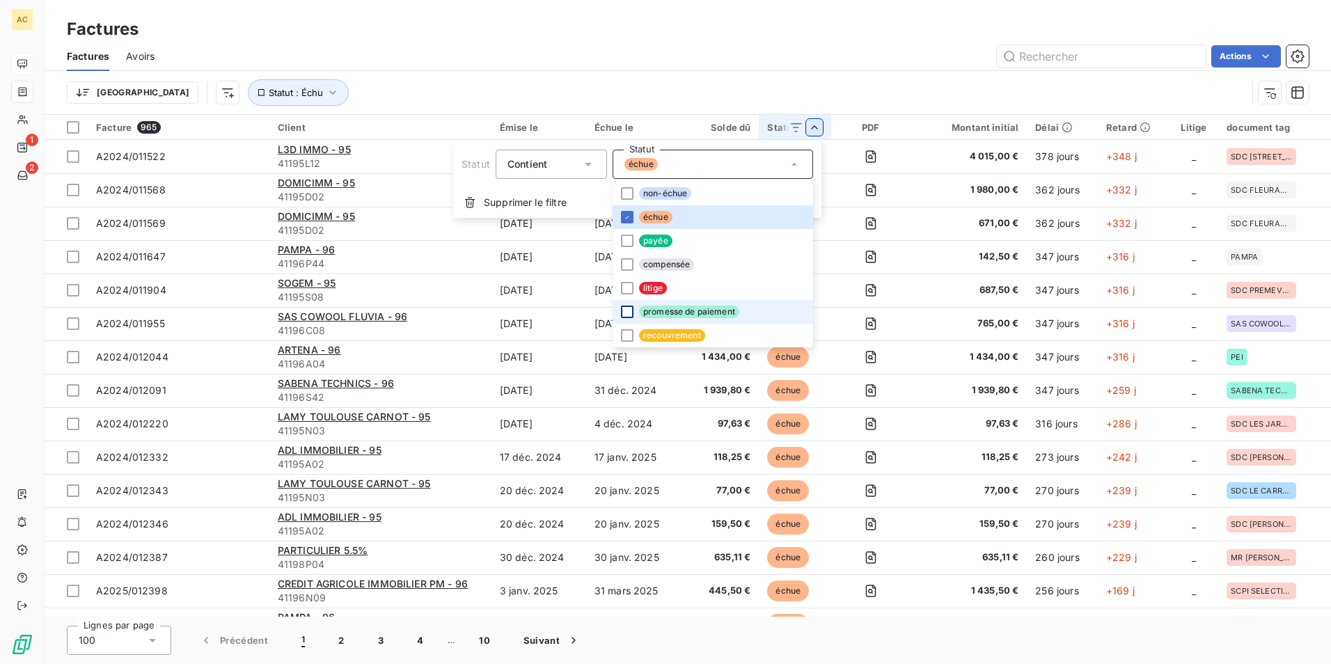
click at [629, 311] on div at bounding box center [627, 312] width 13 height 13
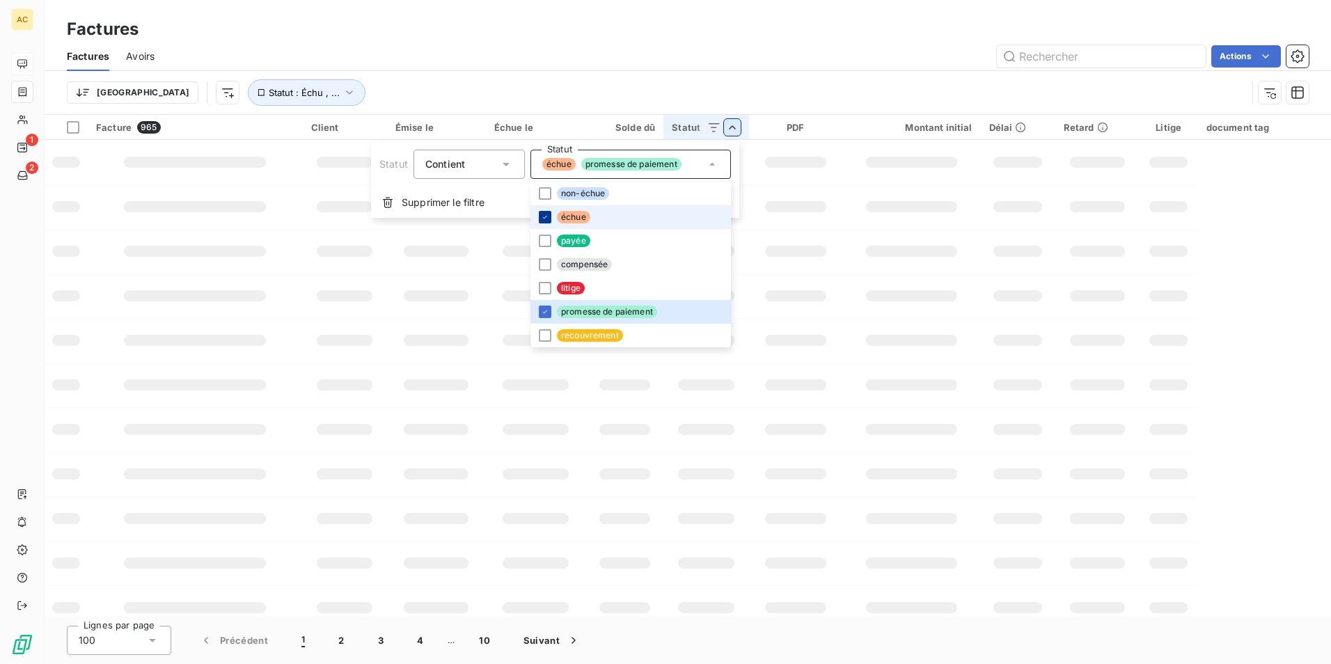
click at [540, 212] on div at bounding box center [545, 217] width 13 height 13
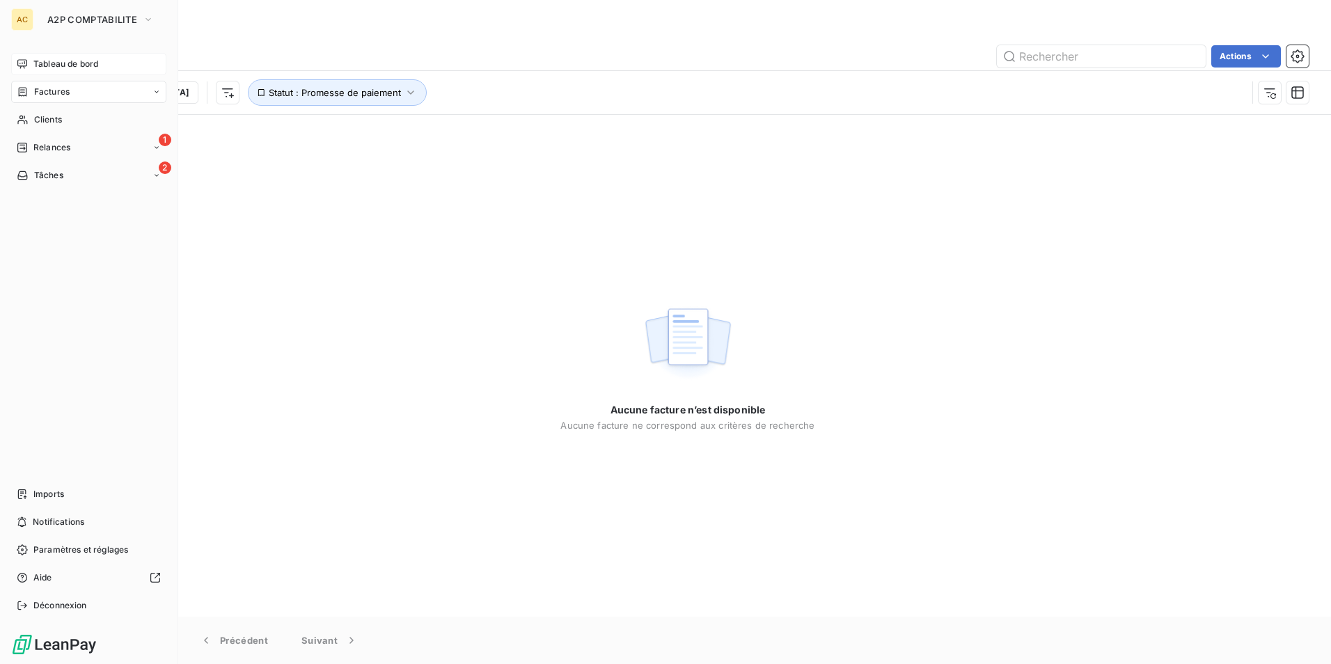
drag, startPoint x: 29, startPoint y: 65, endPoint x: 39, endPoint y: 65, distance: 9.7
click at [31, 65] on div "Tableau de bord" at bounding box center [88, 64] width 155 height 22
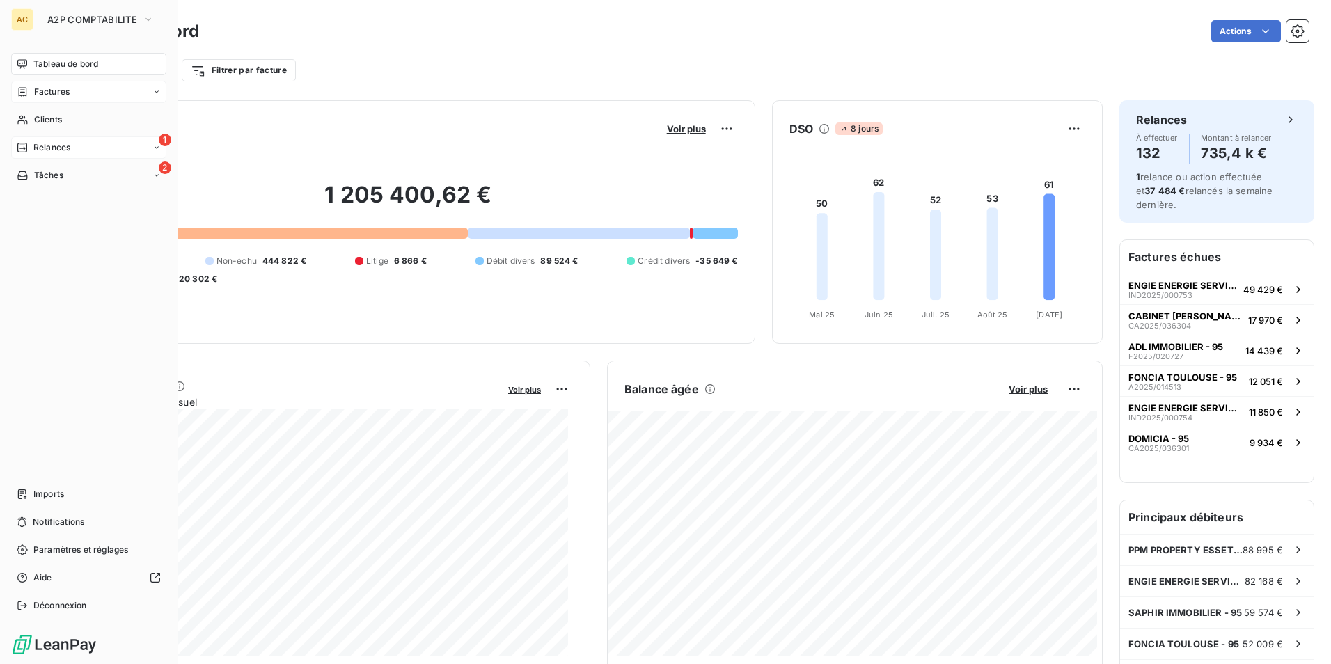
click at [69, 146] on span "Relances" at bounding box center [51, 147] width 37 height 13
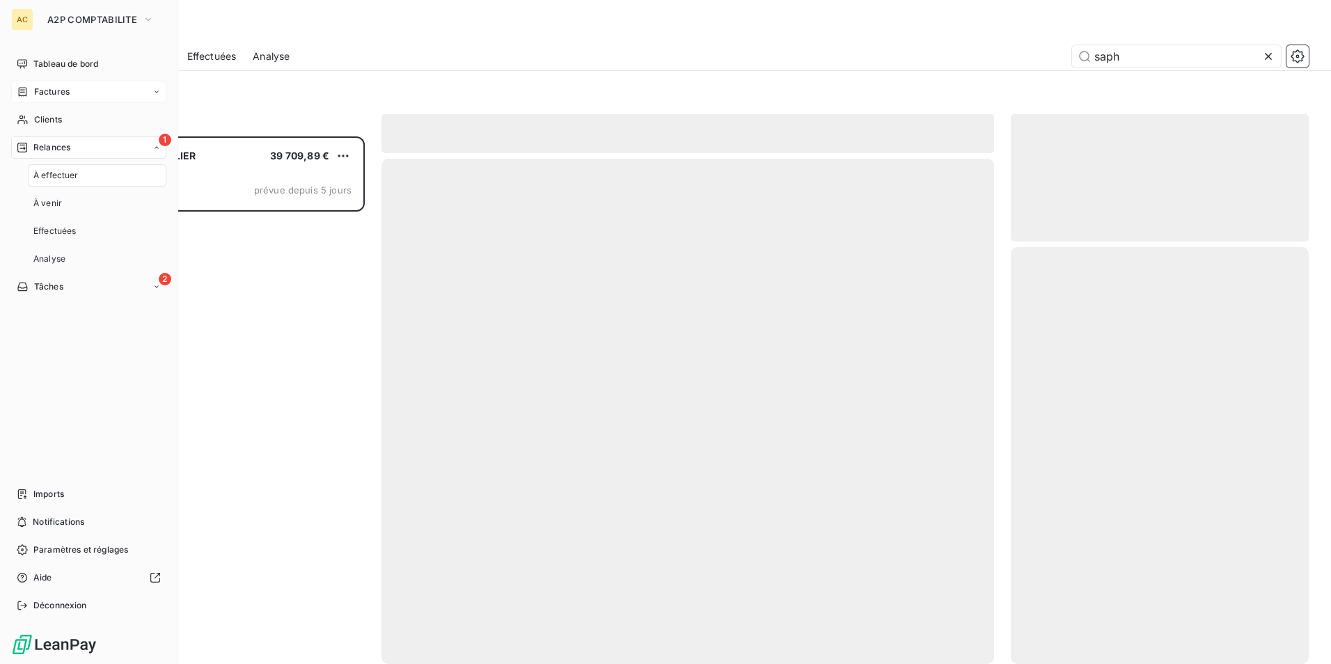
scroll to position [517, 288]
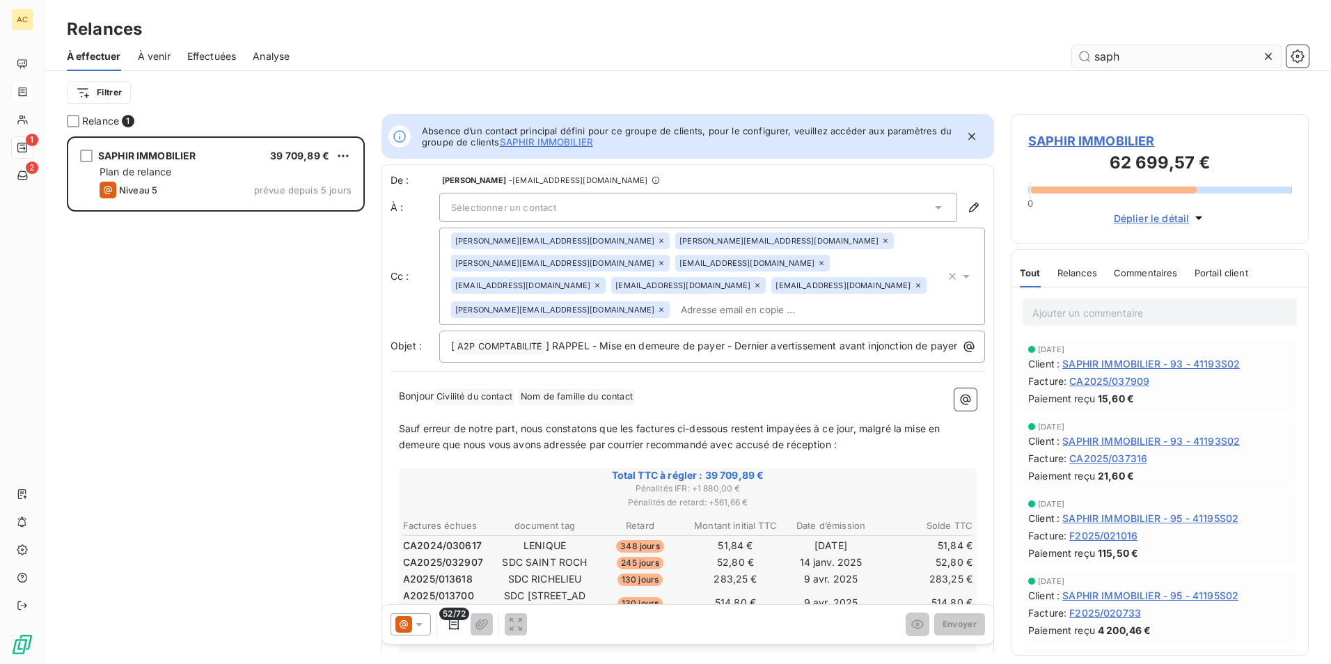
drag, startPoint x: 1132, startPoint y: 56, endPoint x: 1091, endPoint y: 56, distance: 40.4
click at [1091, 56] on input "saph" at bounding box center [1176, 56] width 209 height 22
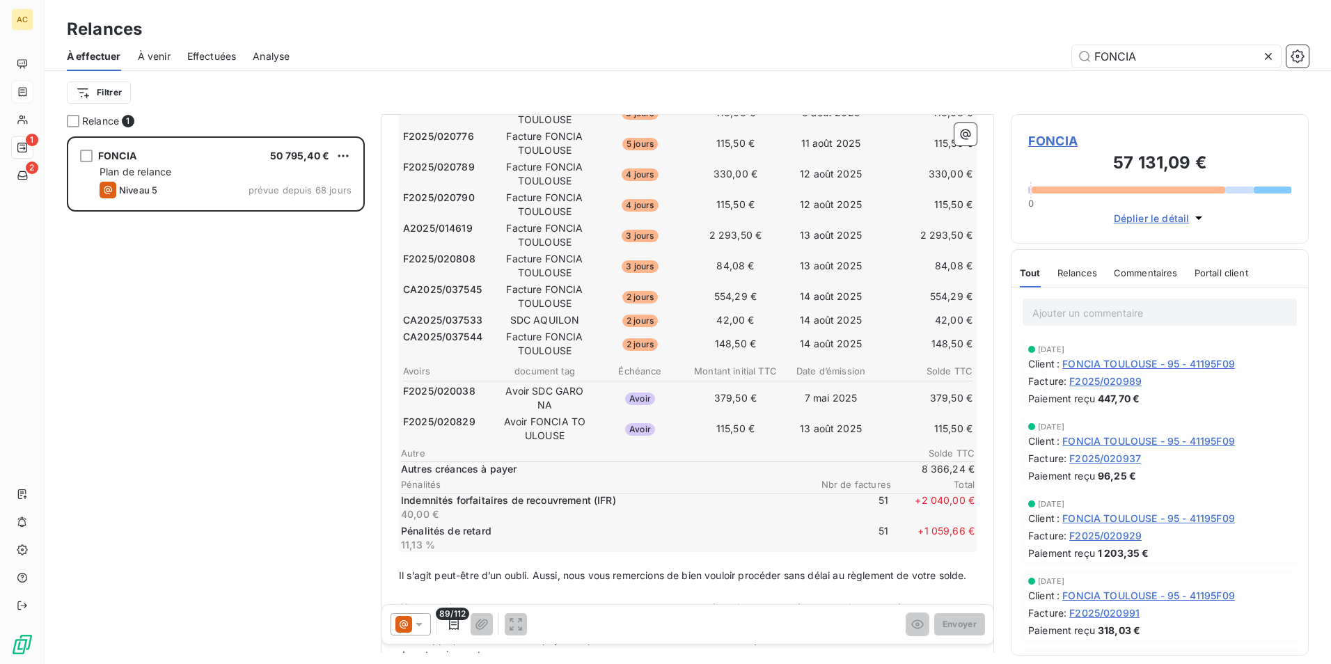
scroll to position [1602, 0]
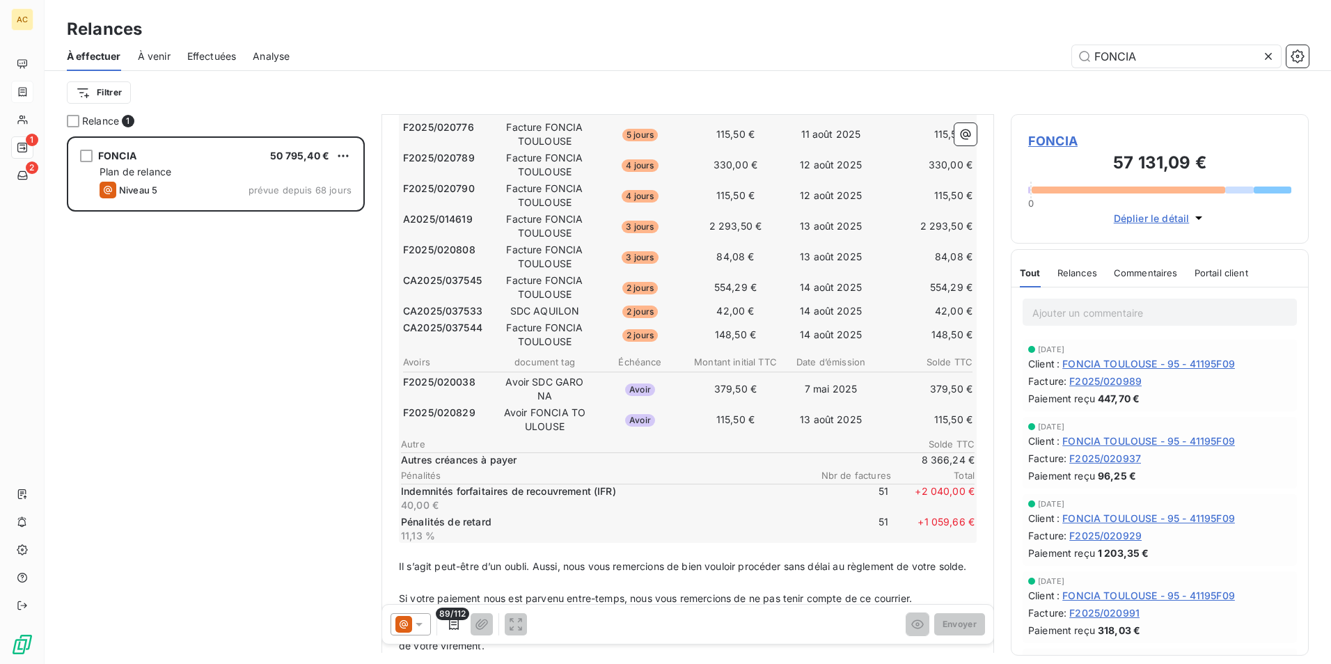
type input "FONCIA"
click at [1267, 54] on icon at bounding box center [1269, 56] width 14 height 14
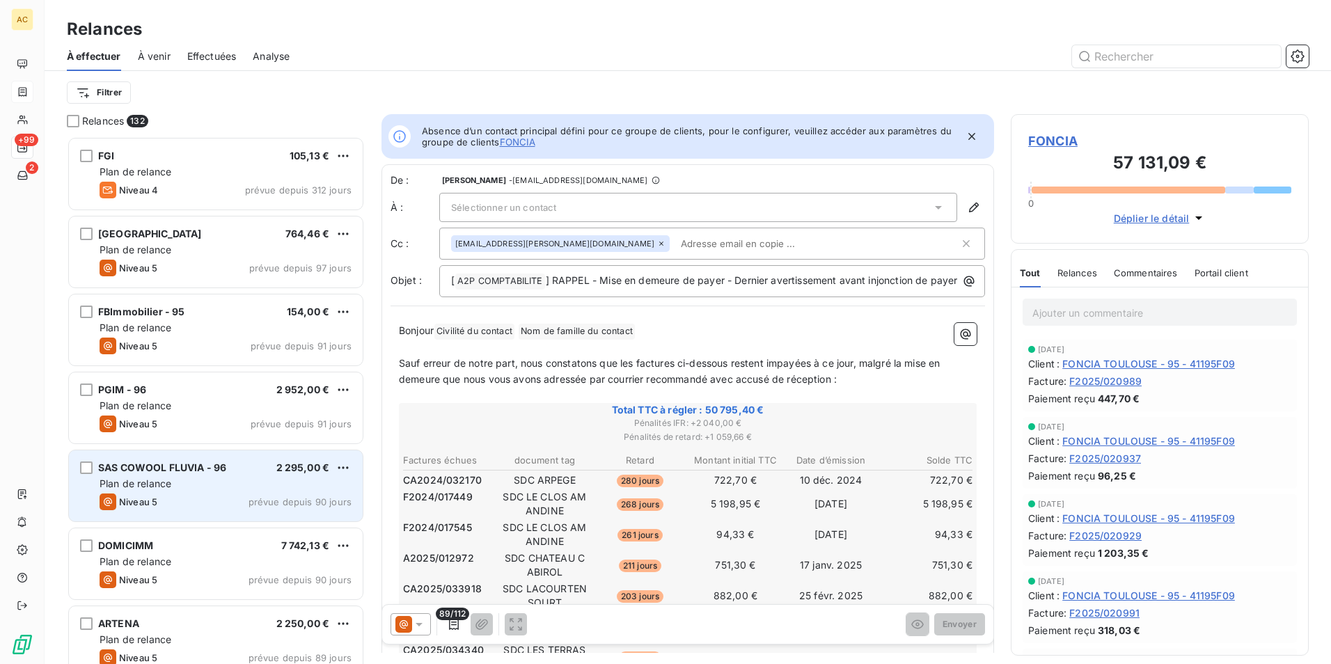
scroll to position [517, 288]
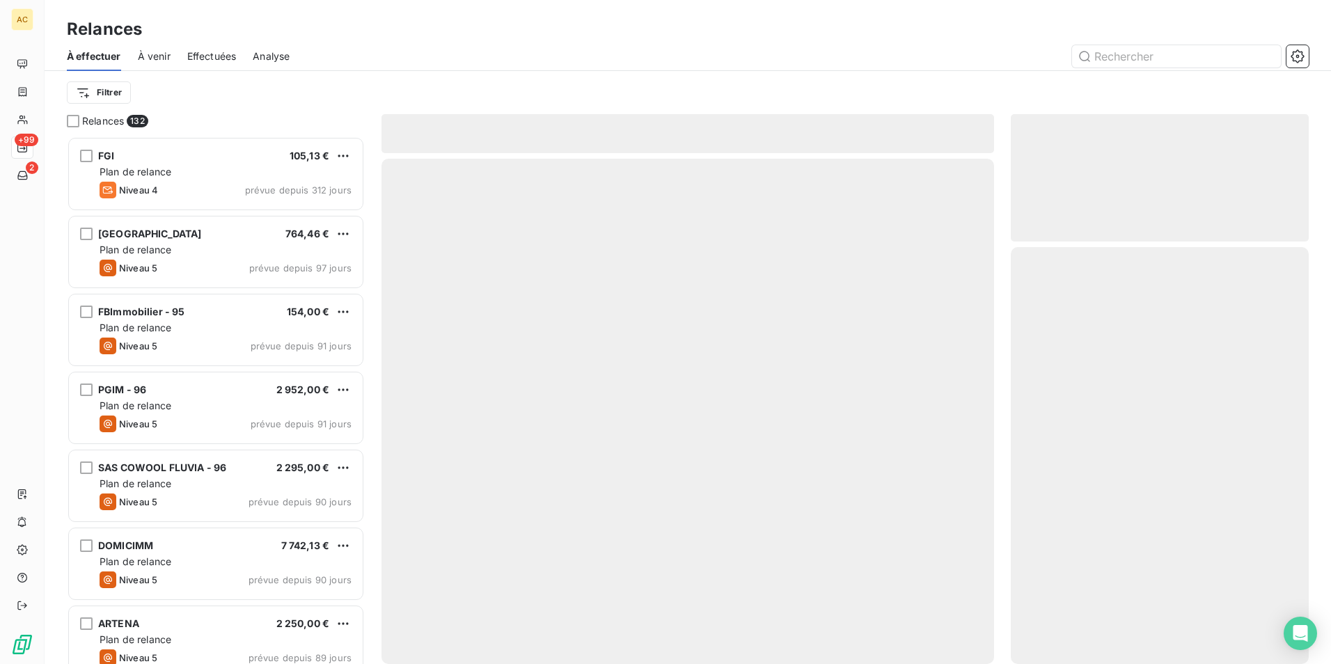
scroll to position [517, 288]
